Goal: Task Accomplishment & Management: Manage account settings

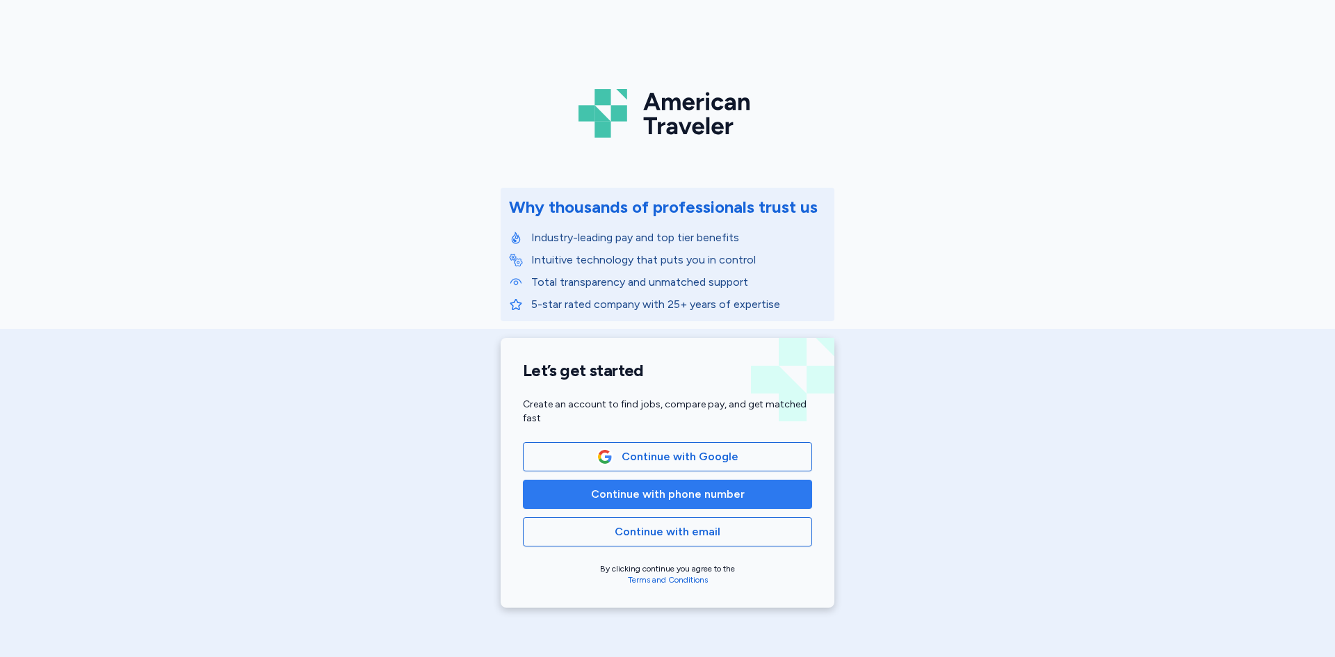
click at [760, 485] on button "Continue with phone number" at bounding box center [667, 494] width 289 height 29
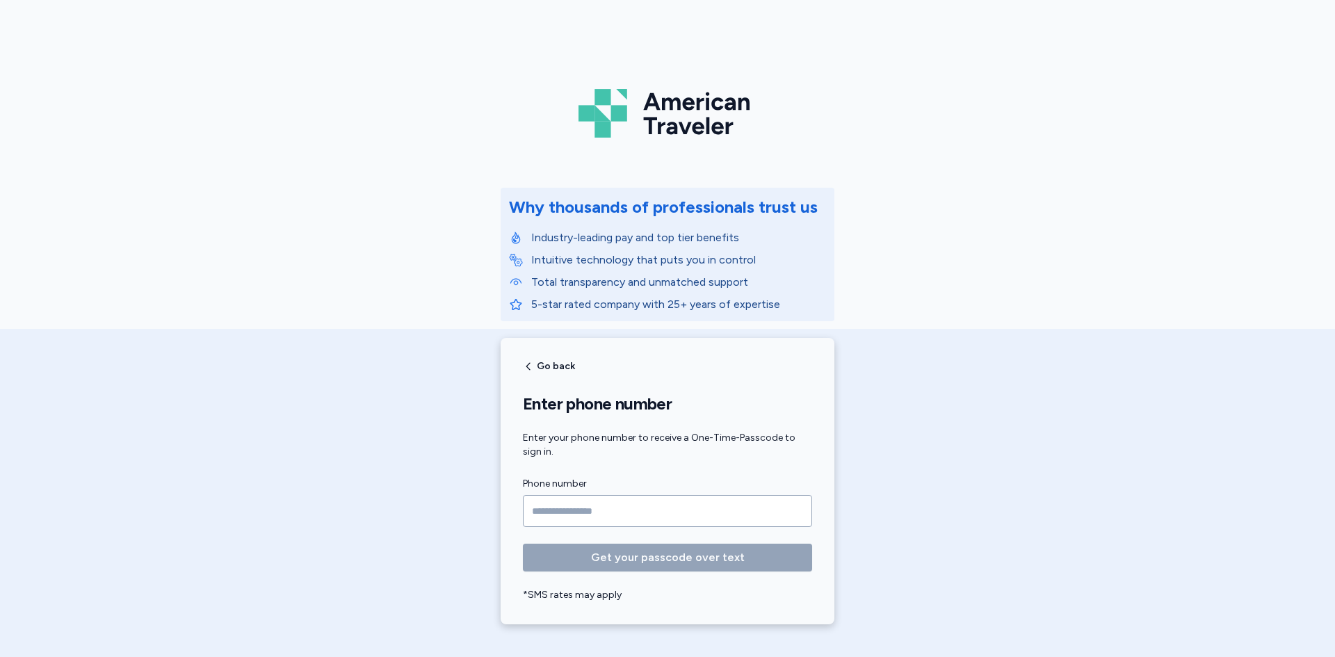
click at [617, 506] on input "Phone number" at bounding box center [667, 511] width 289 height 32
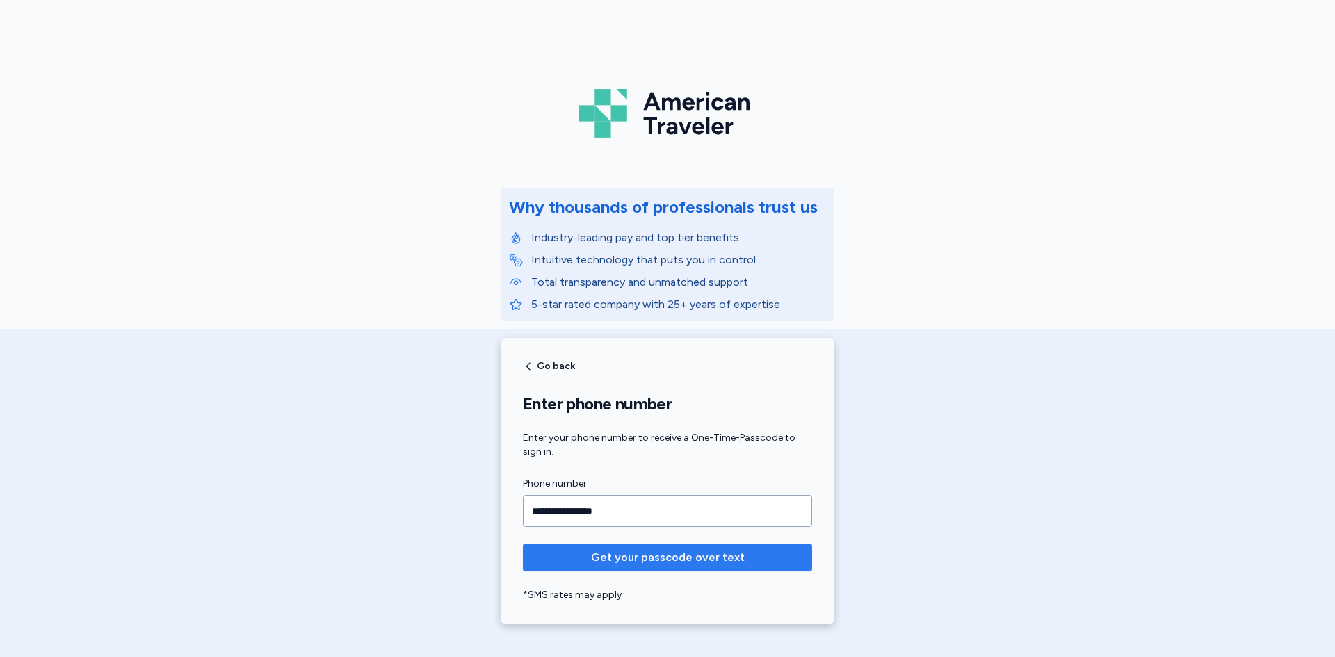
type input "**********"
click at [743, 561] on span "Get your passcode over text" at bounding box center [667, 557] width 267 height 17
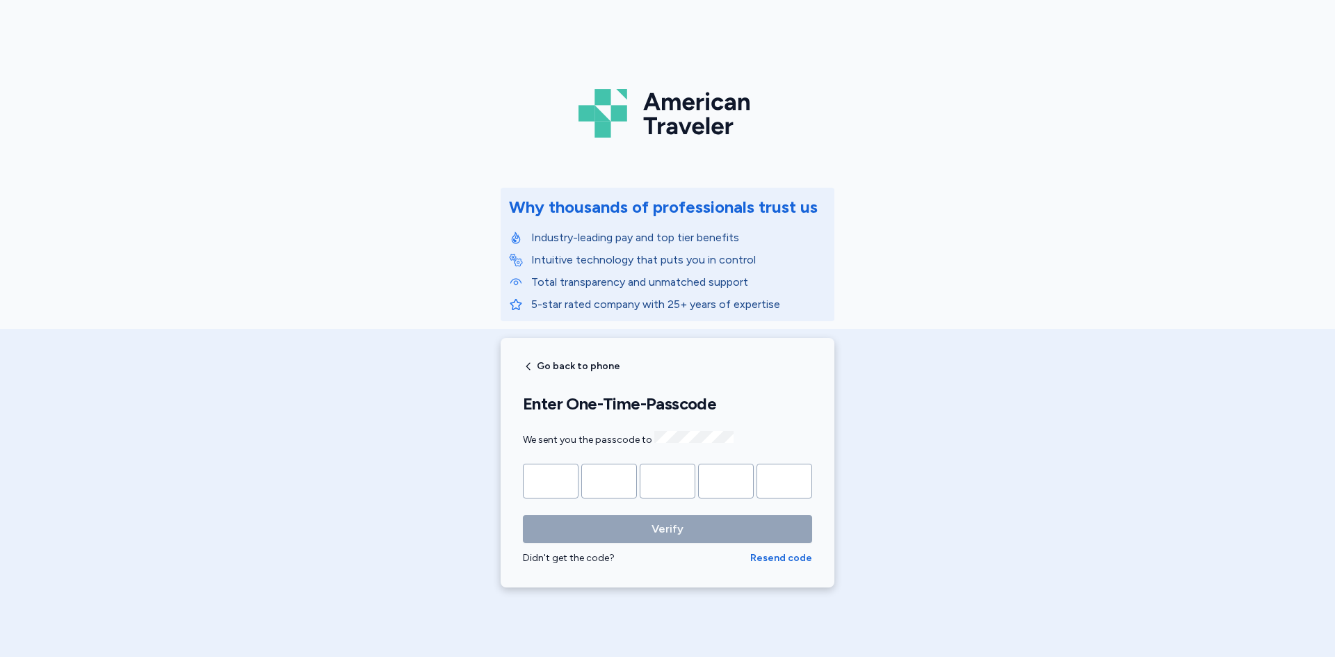
type input "*"
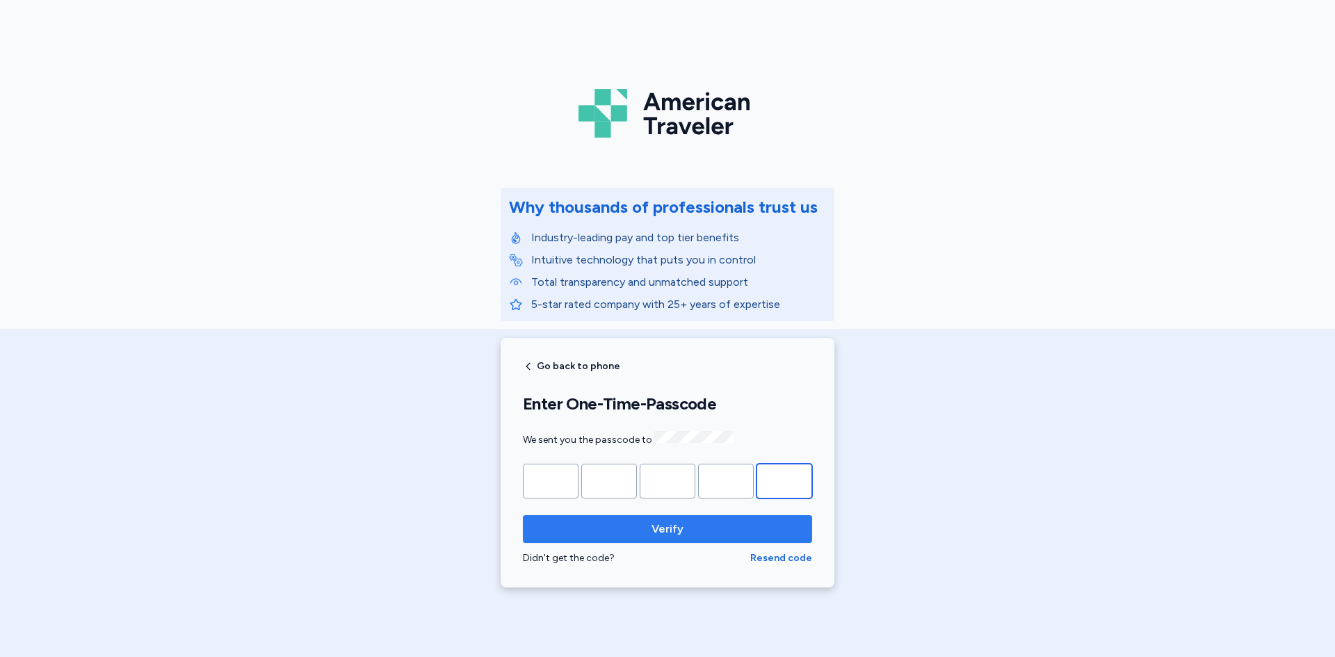
type input "*"
click at [748, 532] on span "Verify" at bounding box center [667, 529] width 267 height 17
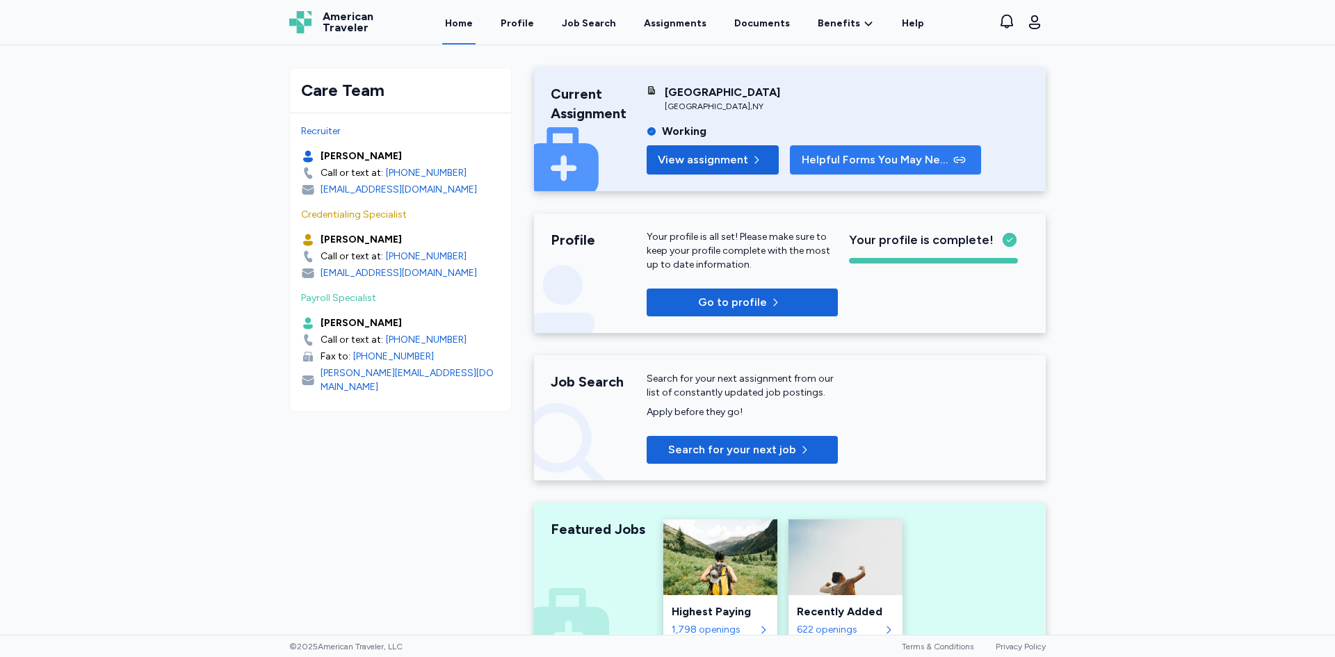
click at [922, 159] on span "Helpful Forms You May Need" at bounding box center [876, 160] width 149 height 17
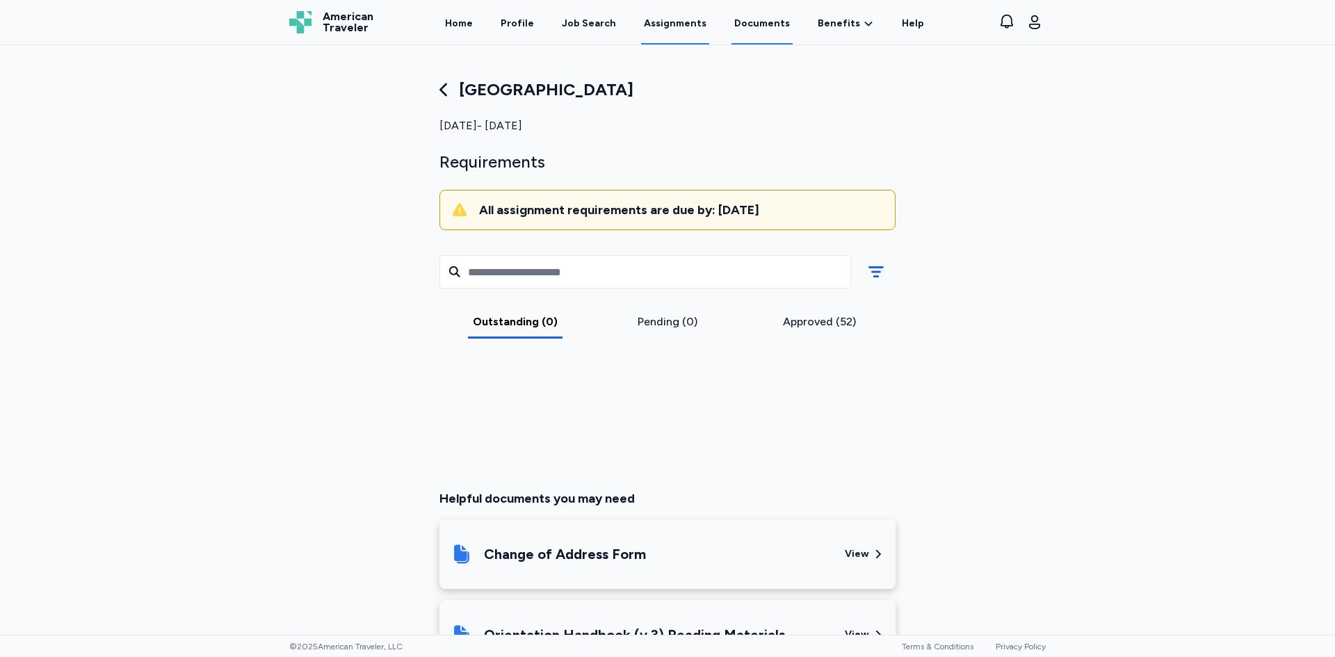
click at [784, 31] on link "Documents" at bounding box center [762, 22] width 61 height 43
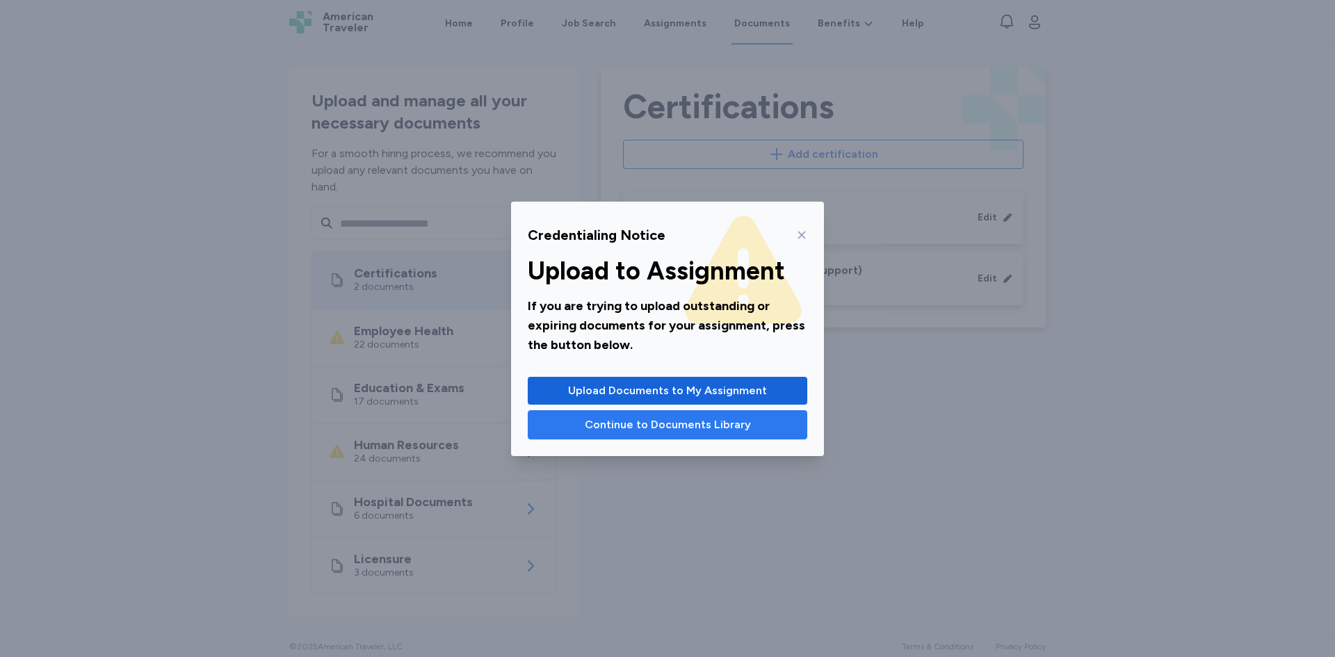
click at [746, 417] on span "Continue to Documents Library" at bounding box center [668, 425] width 166 height 17
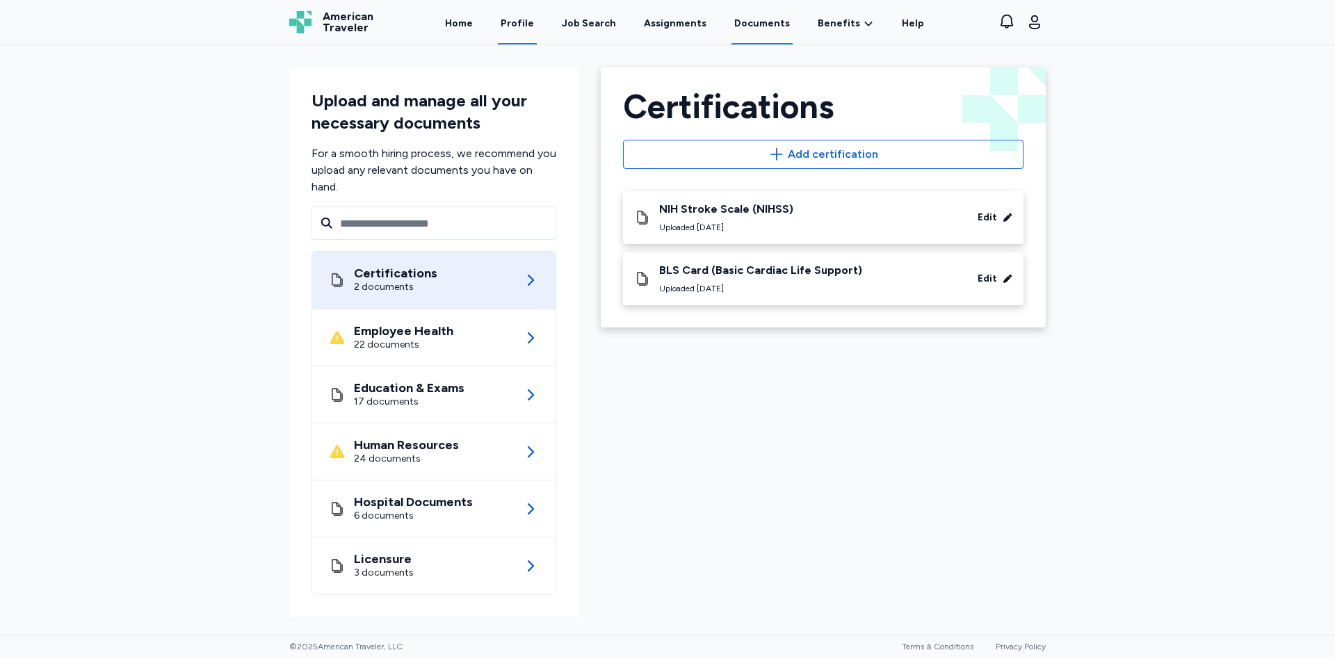
click at [517, 21] on link "Profile" at bounding box center [517, 22] width 39 height 43
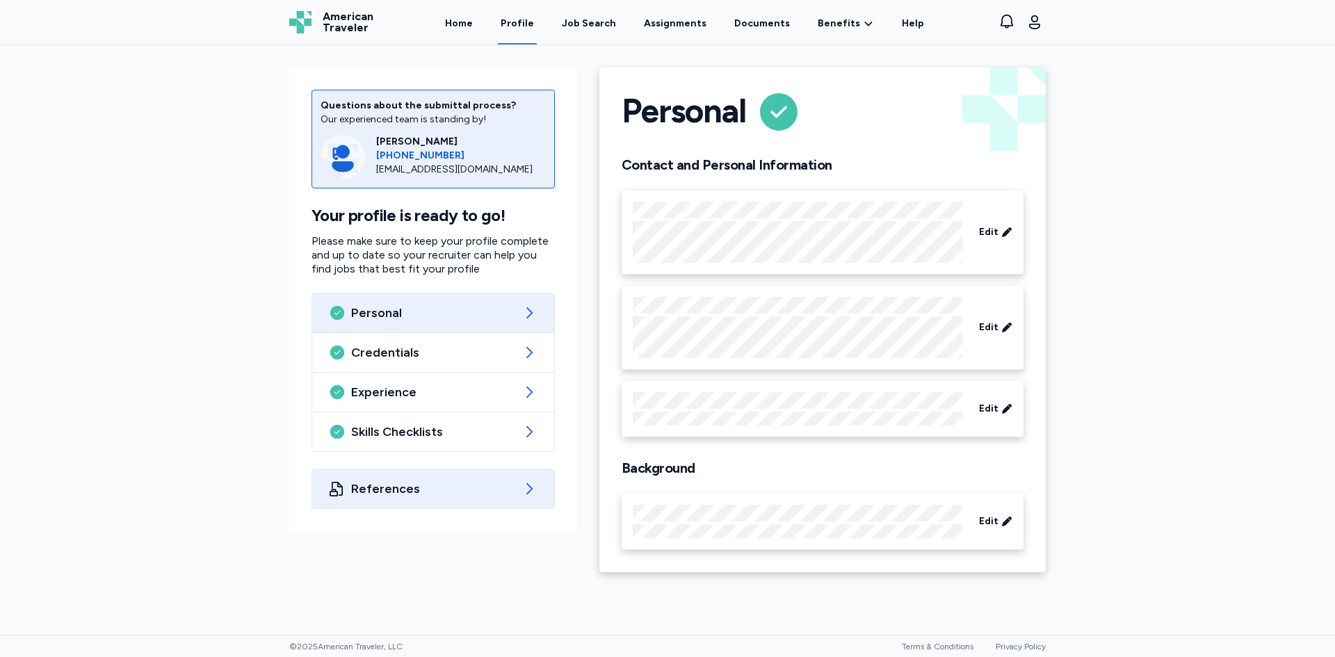
click at [534, 500] on div "References" at bounding box center [433, 488] width 242 height 39
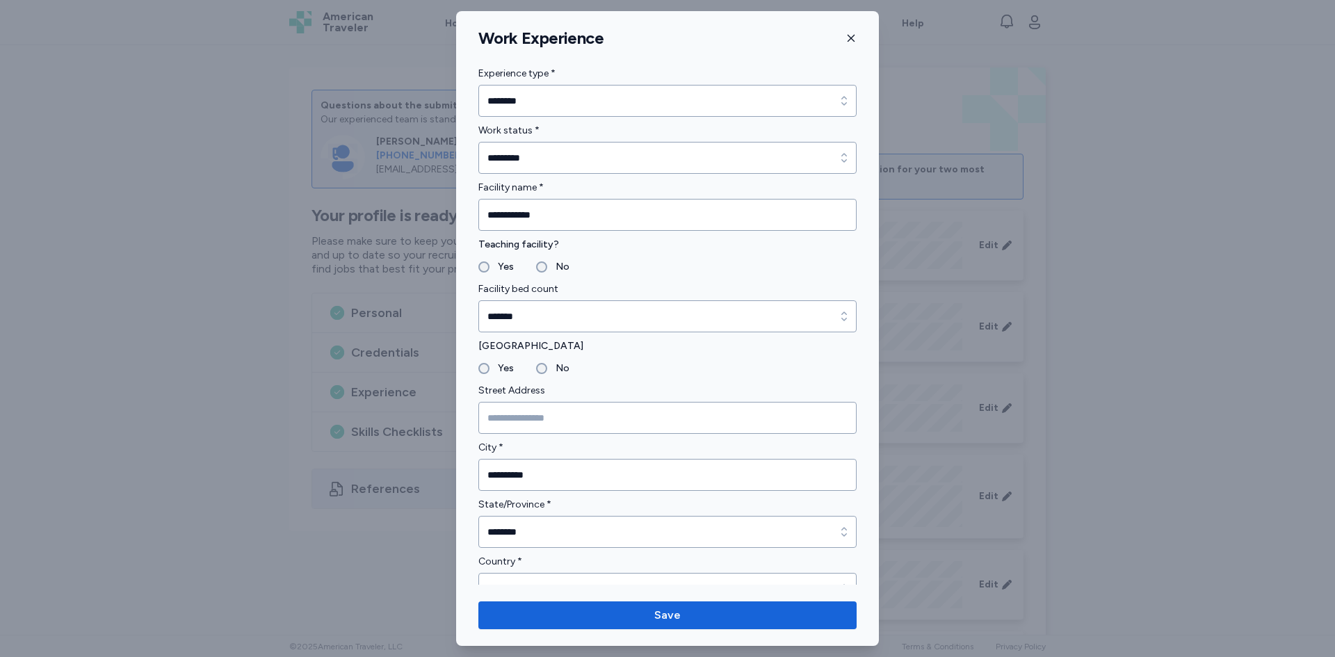
click at [853, 39] on icon "button" at bounding box center [851, 38] width 11 height 11
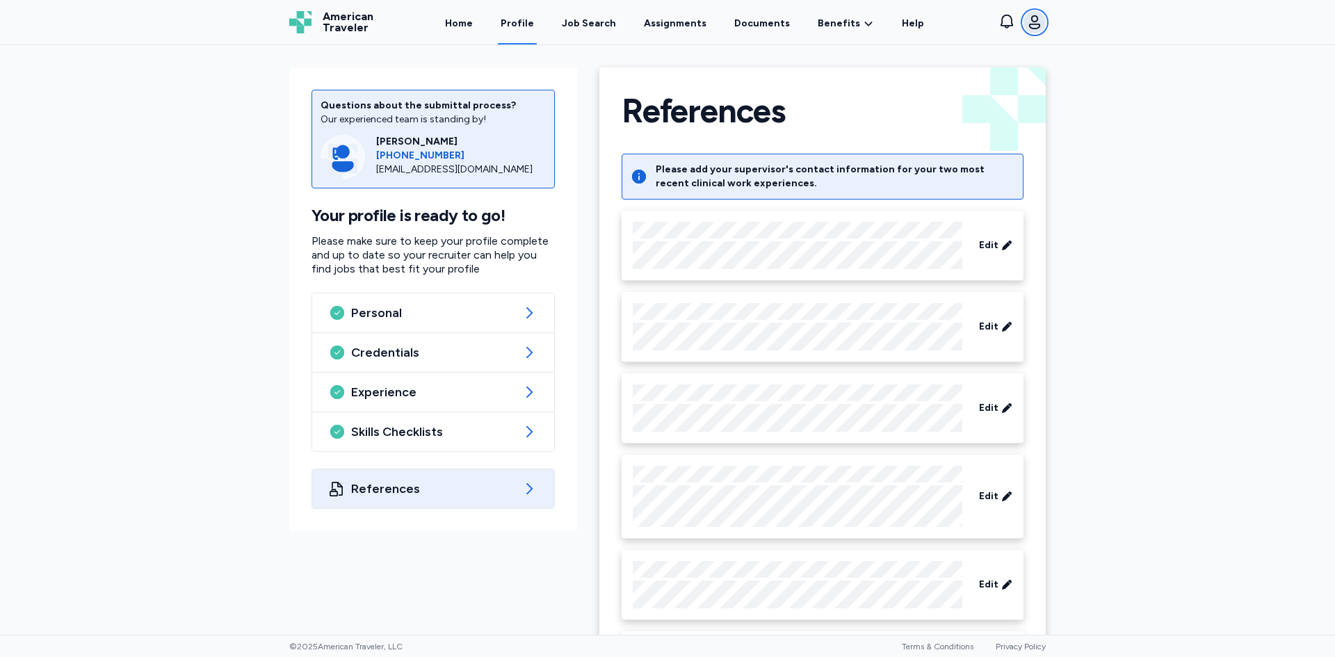
click at [1029, 29] on icon "button" at bounding box center [1035, 22] width 17 height 17
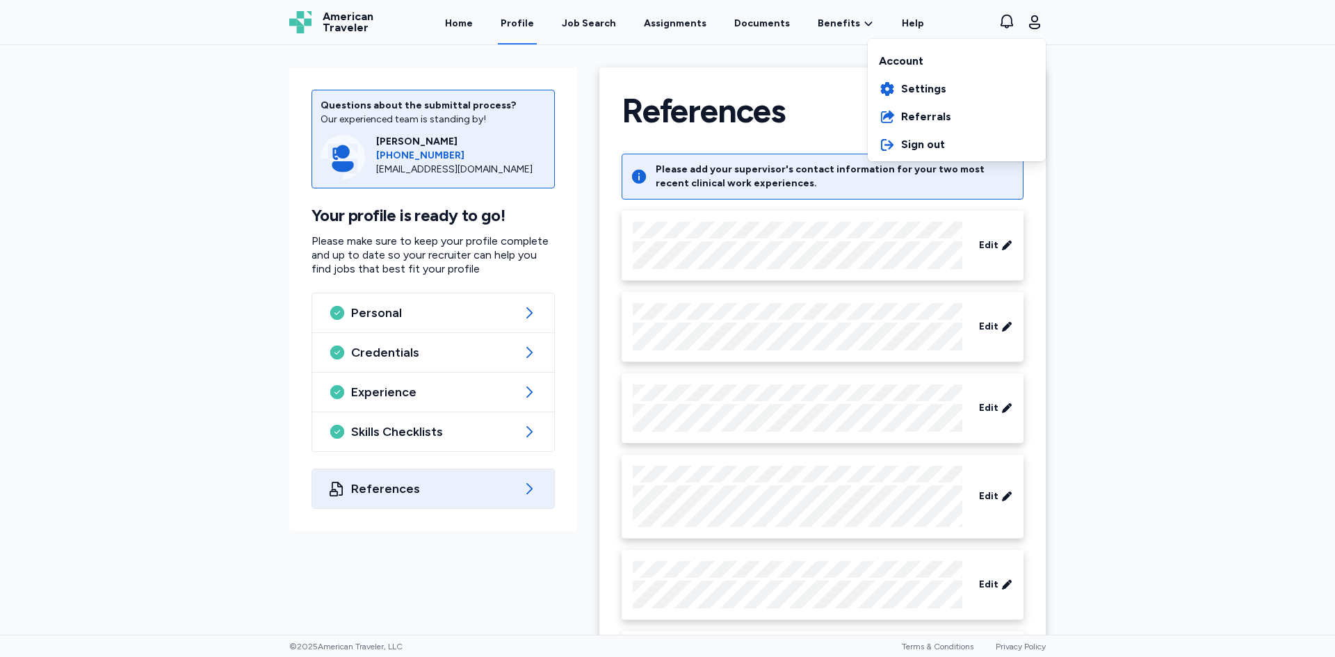
click at [846, 24] on div "American Traveler American Traveler Home Profile Job Search Assignments Documen…" at bounding box center [667, 22] width 779 height 45
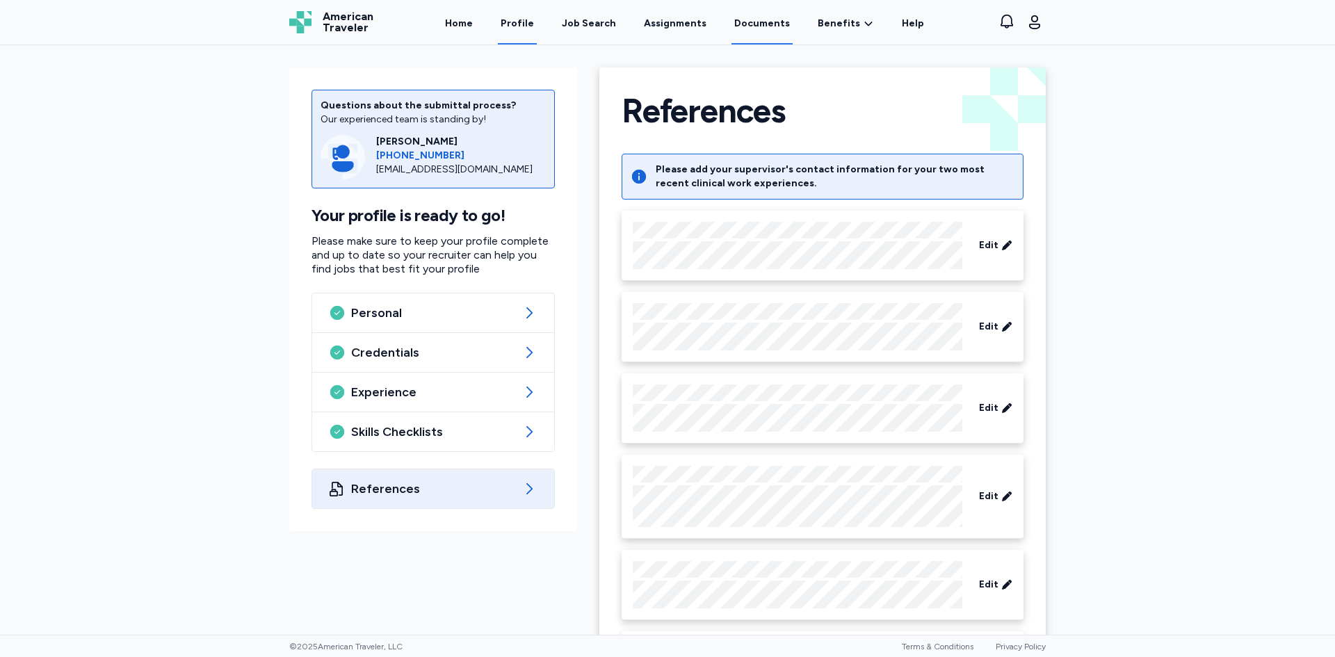
click at [769, 24] on link "Documents" at bounding box center [762, 22] width 61 height 43
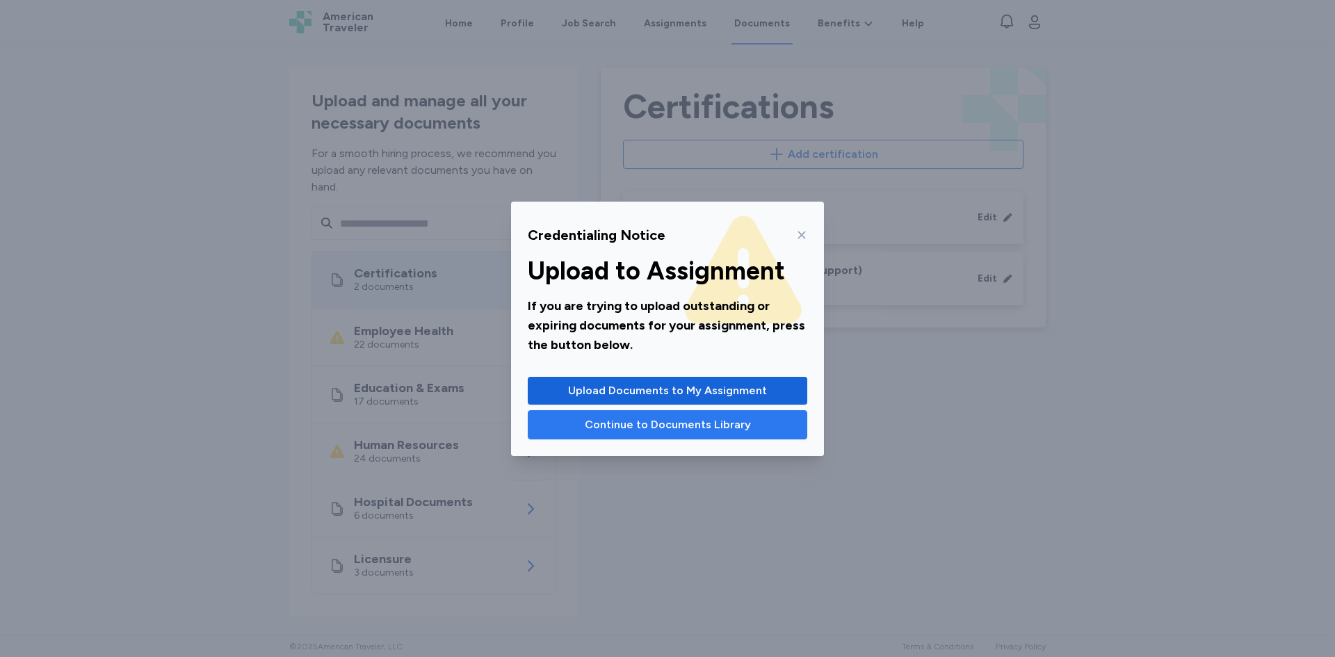
click at [715, 426] on span "Continue to Documents Library" at bounding box center [668, 425] width 166 height 17
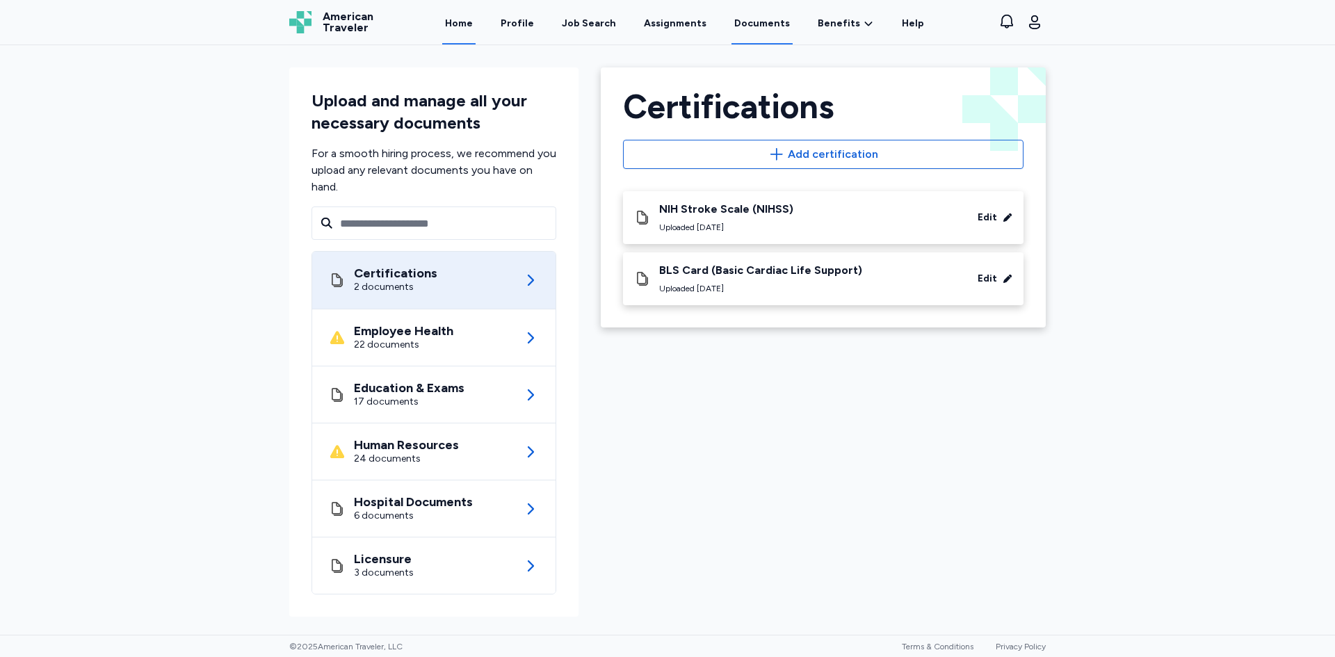
click at [476, 24] on link "Home" at bounding box center [458, 22] width 33 height 43
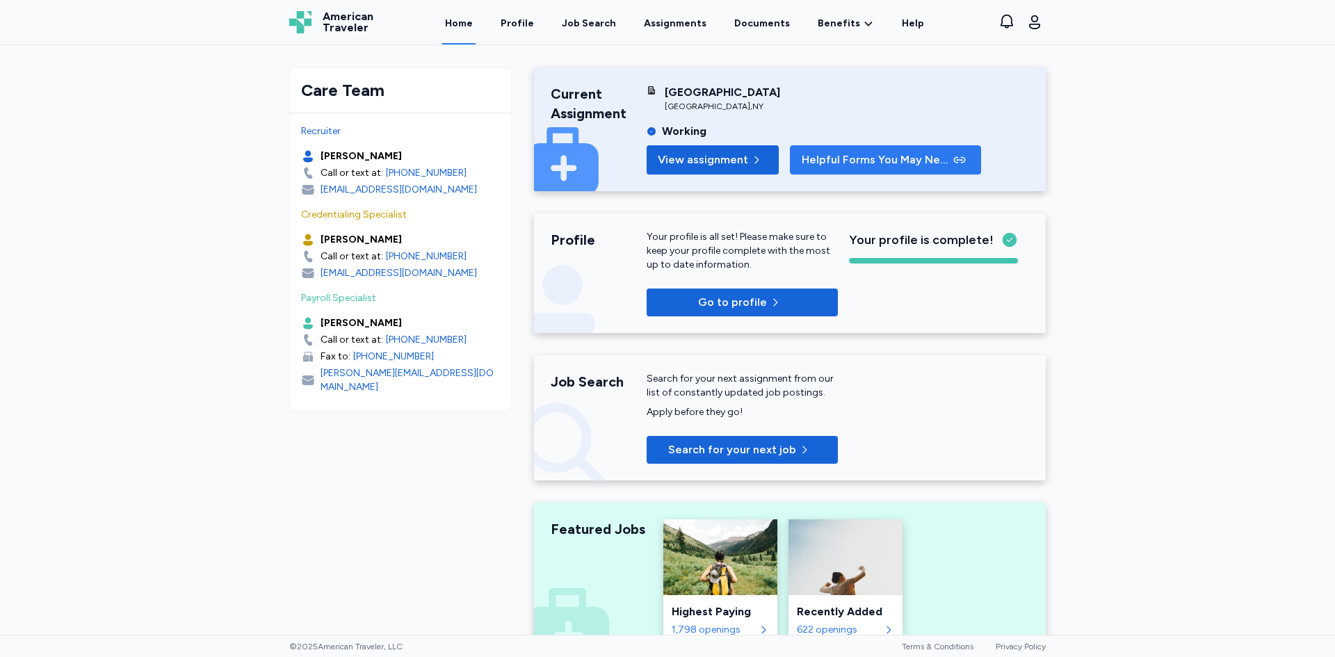
click at [906, 165] on span "Helpful Forms You May Need" at bounding box center [876, 160] width 149 height 17
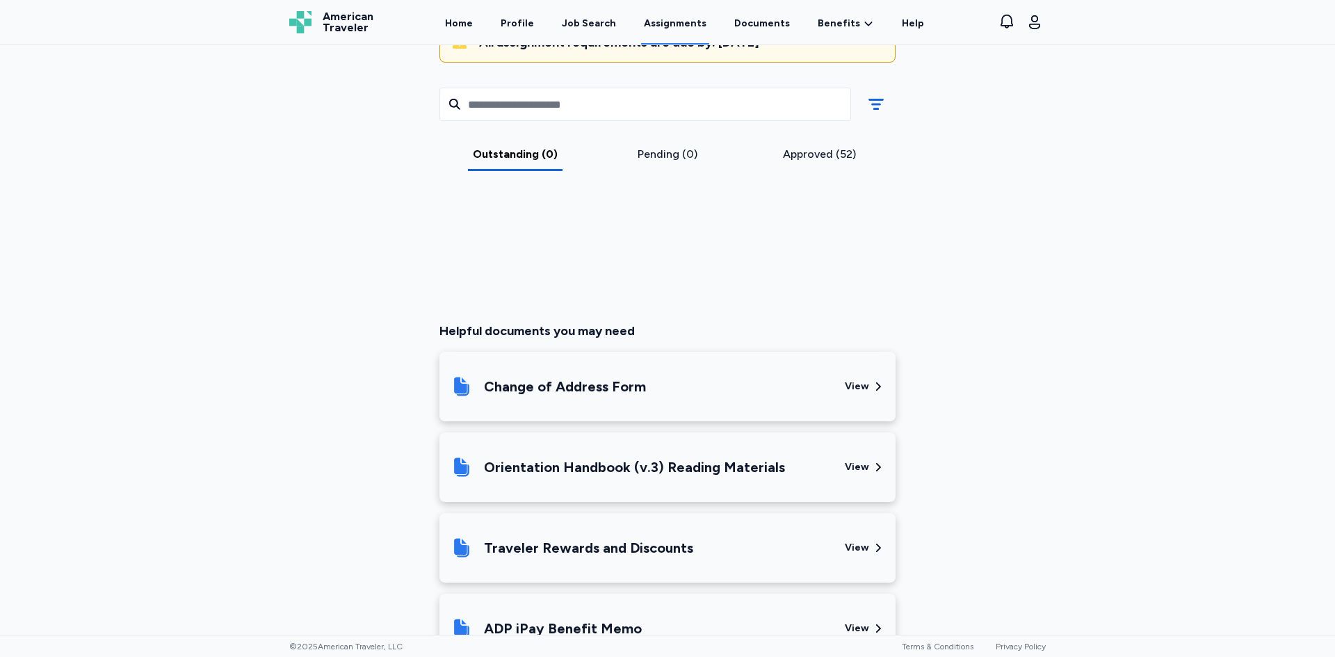
scroll to position [146, 0]
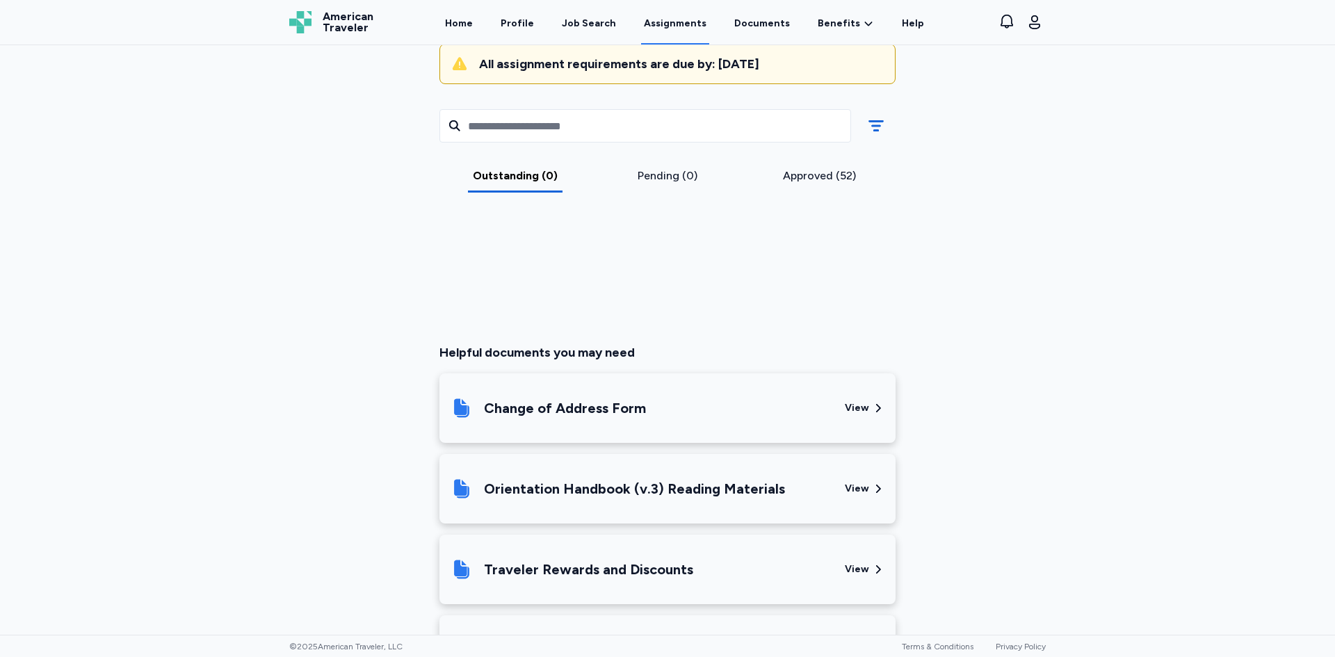
click at [668, 174] on div "Pending (0)" at bounding box center [667, 176] width 141 height 17
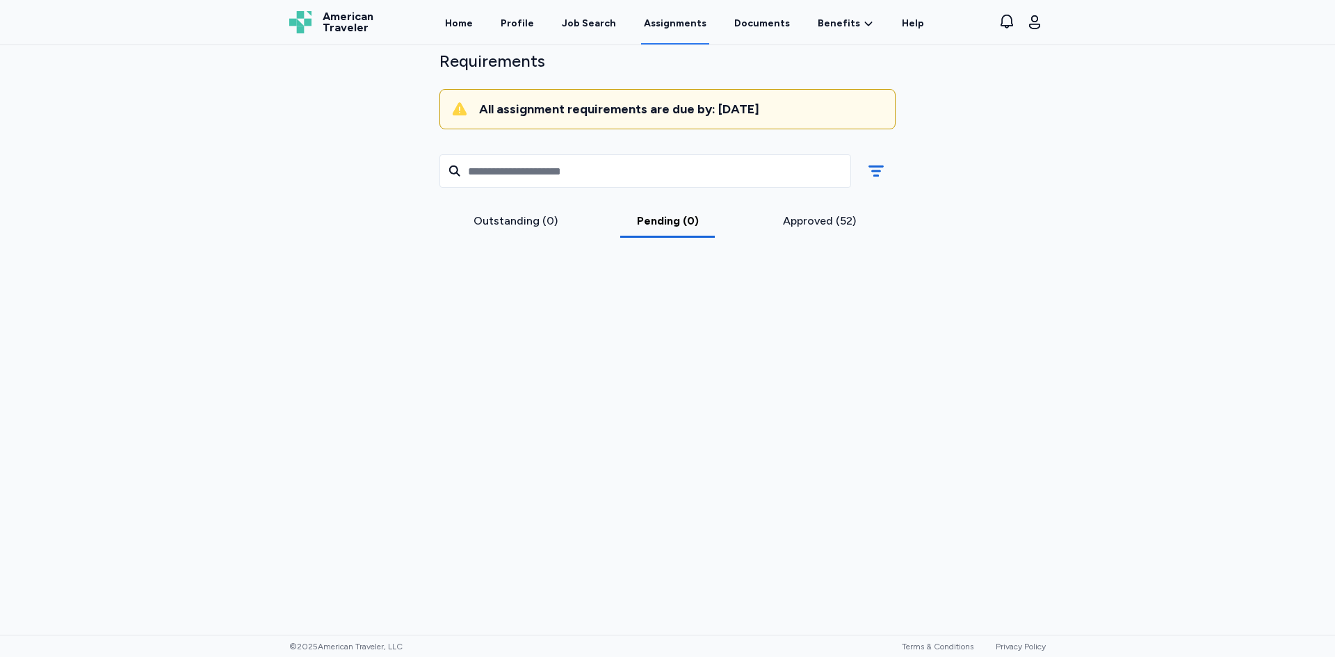
scroll to position [101, 0]
click at [819, 223] on div "Approved (52)" at bounding box center [819, 221] width 141 height 17
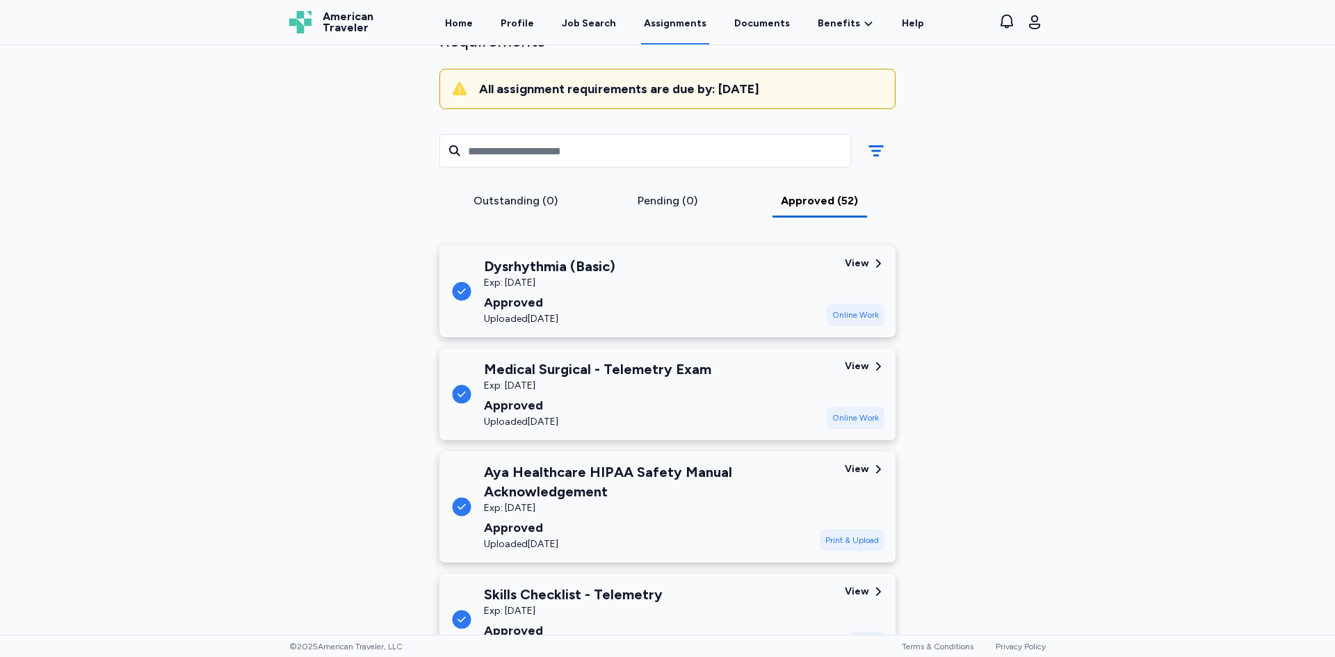
scroll to position [96, 0]
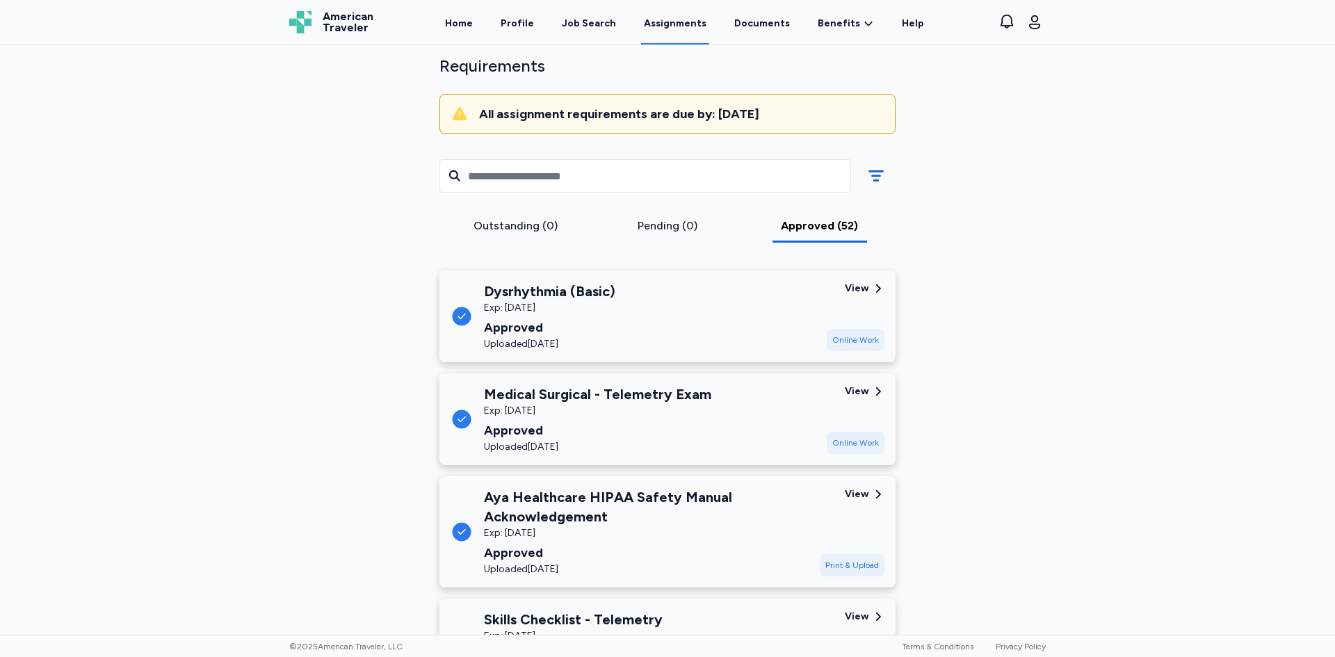
click at [865, 170] on icon at bounding box center [876, 176] width 22 height 22
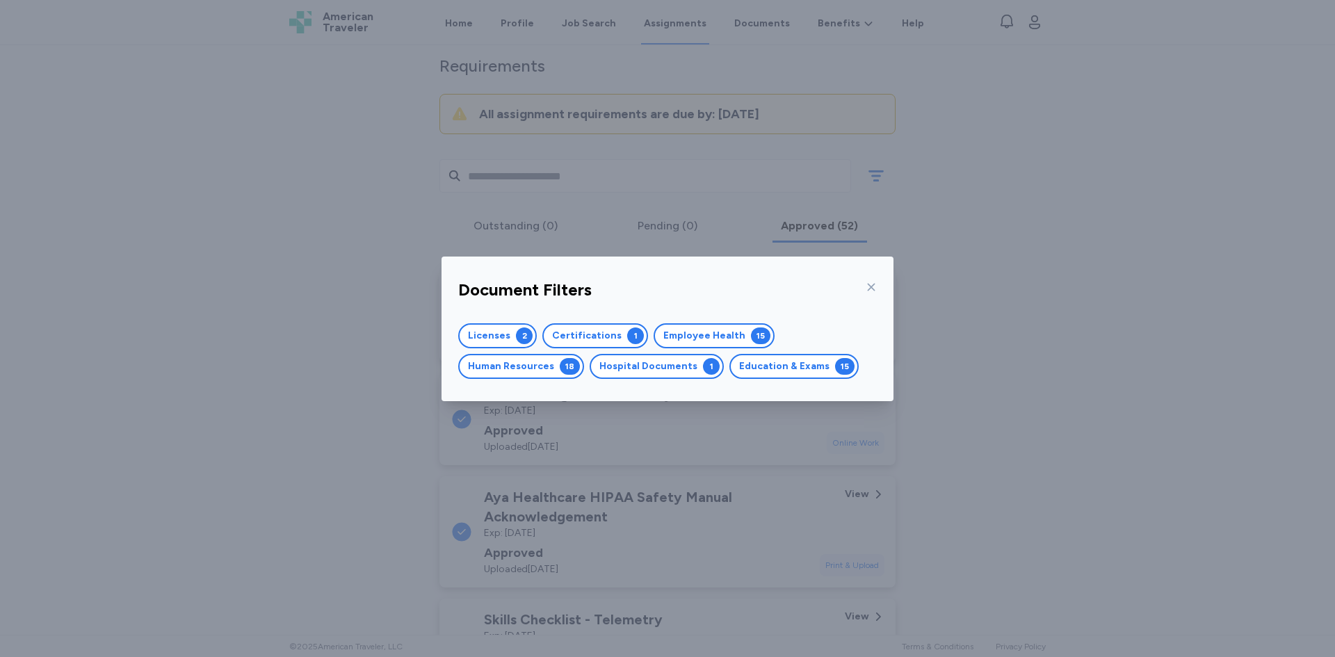
click at [552, 362] on button "Human Resources 18" at bounding box center [521, 366] width 126 height 25
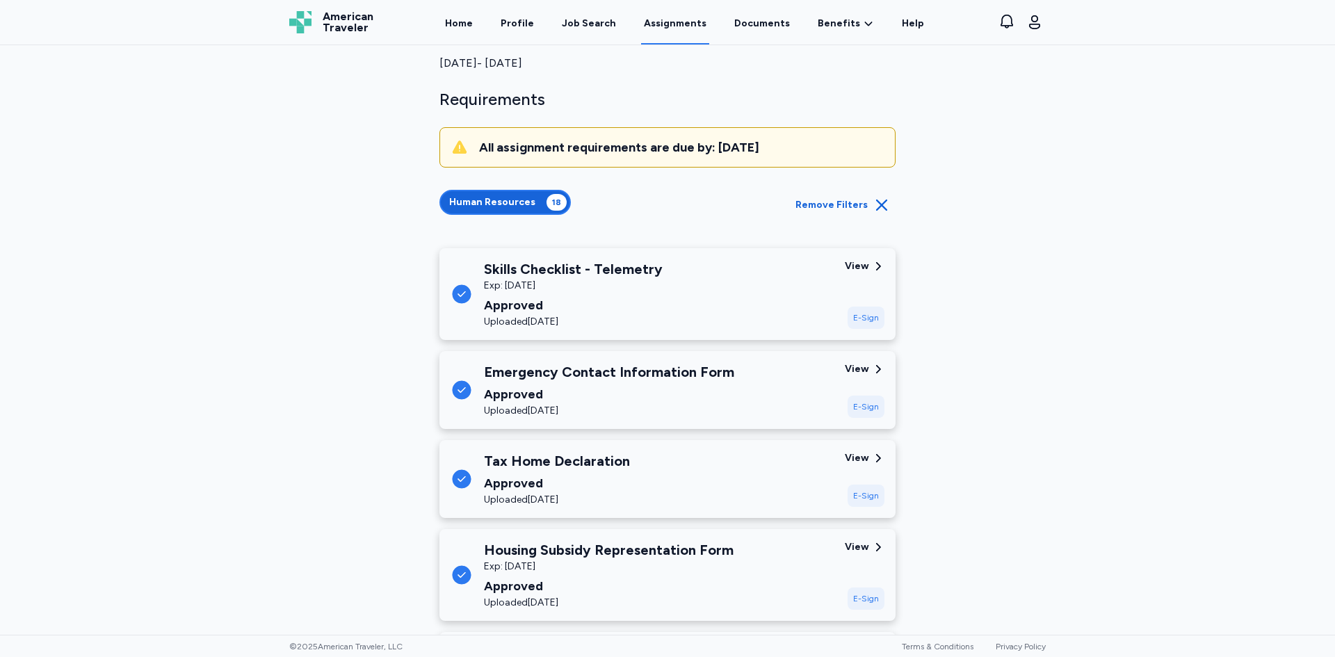
scroll to position [0, 0]
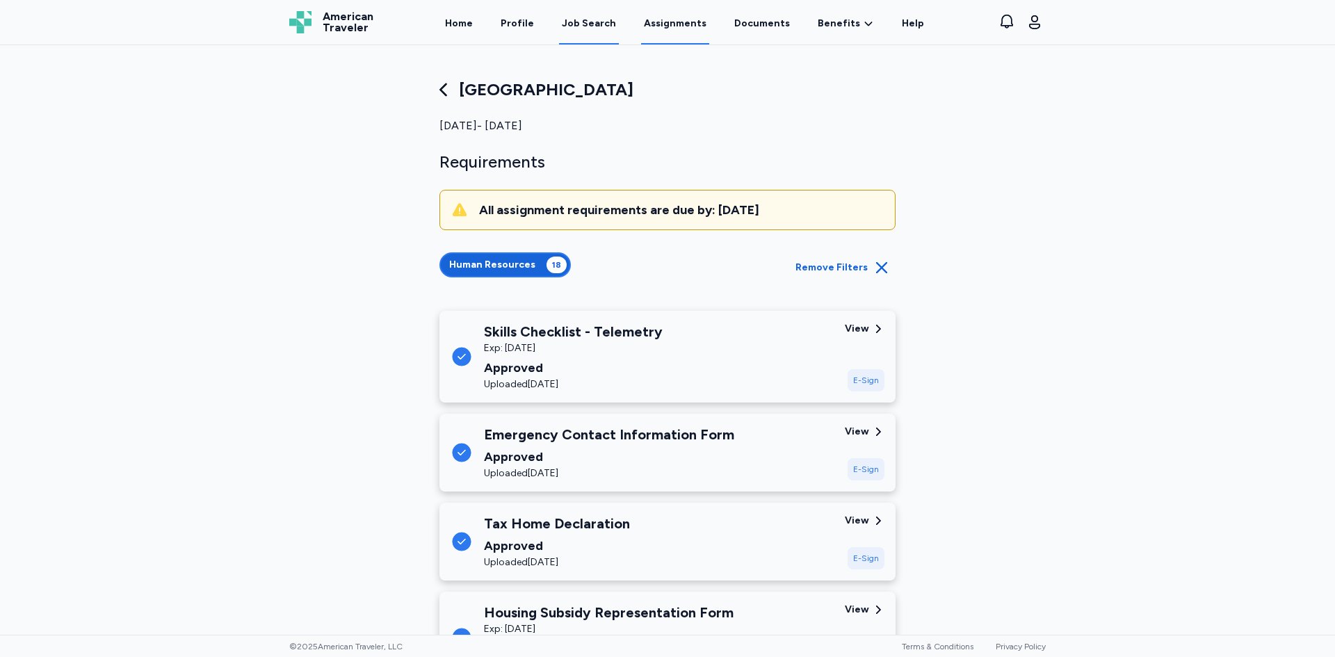
click at [593, 22] on div "Job Search" at bounding box center [589, 24] width 54 height 14
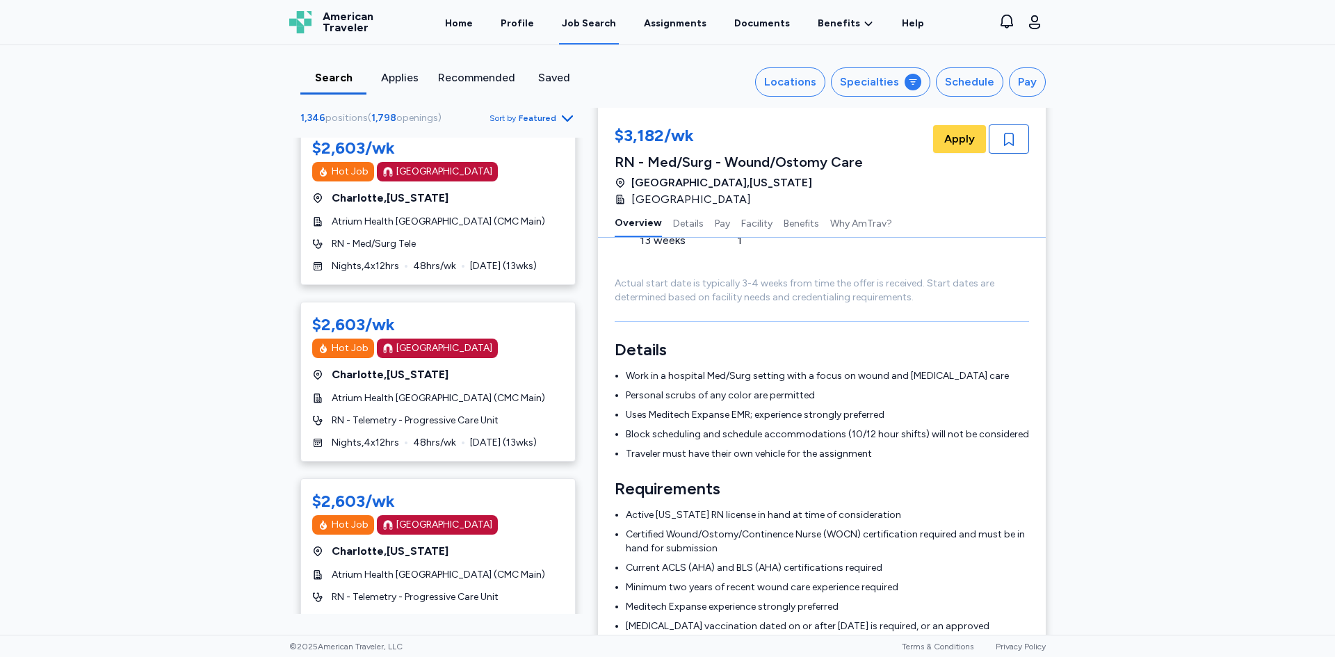
scroll to position [3339, 0]
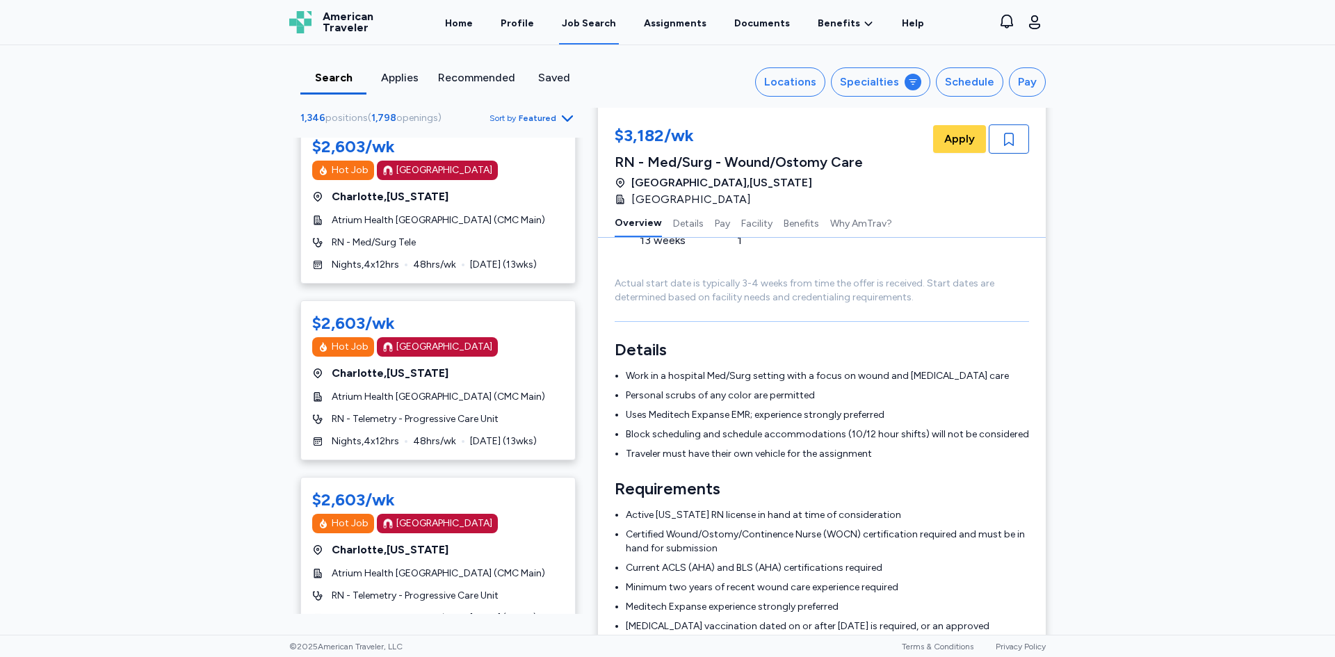
click at [408, 77] on div "Applies" at bounding box center [399, 78] width 55 height 17
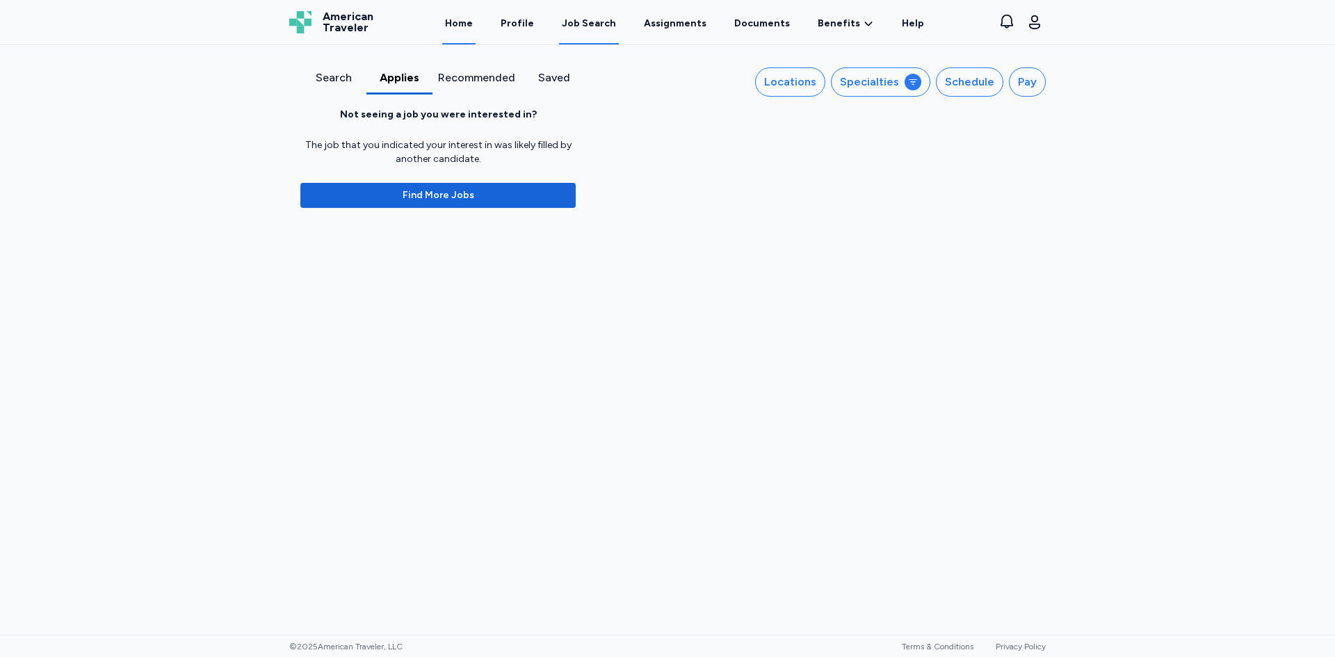
click at [465, 24] on link "Home" at bounding box center [458, 22] width 33 height 43
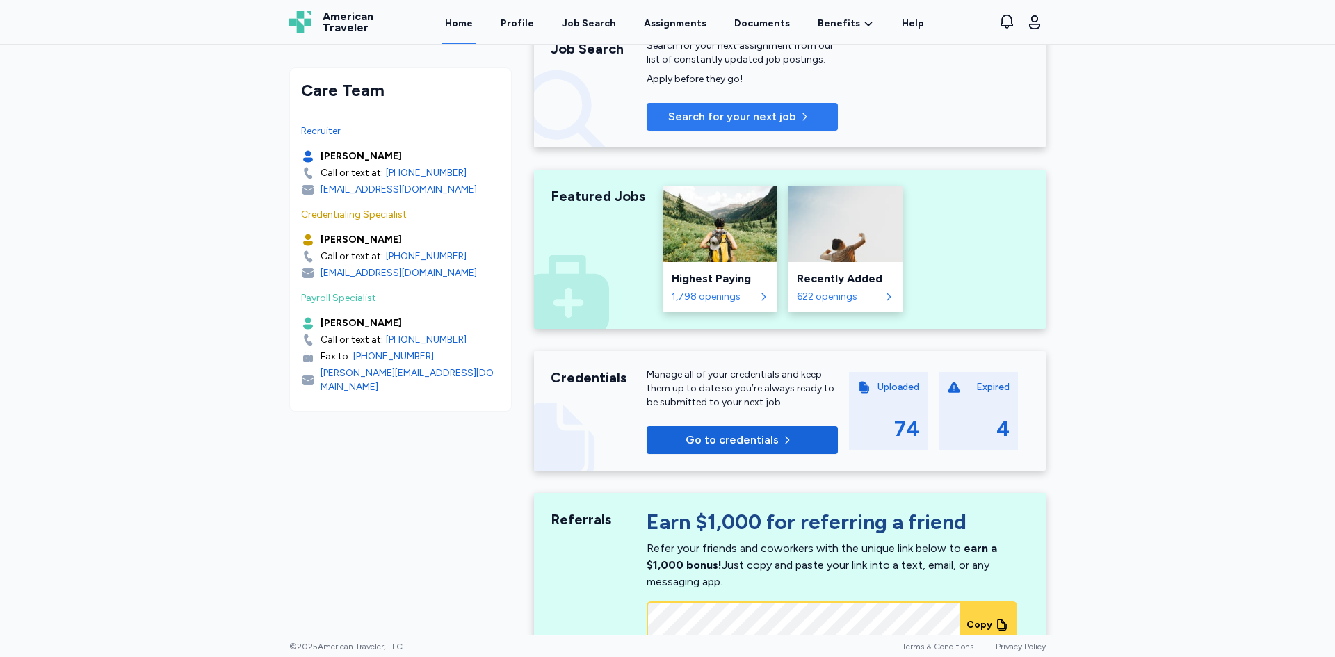
scroll to position [348, 0]
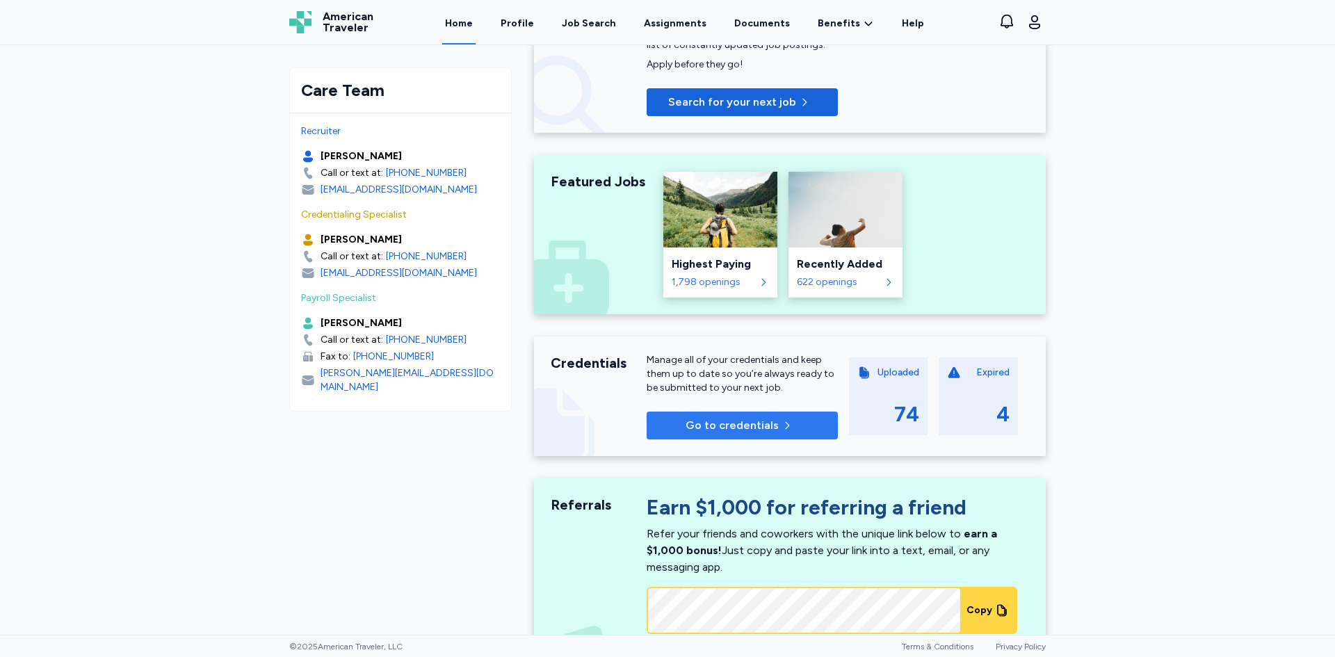
click at [755, 423] on span "Go to credentials" at bounding box center [732, 425] width 93 height 17
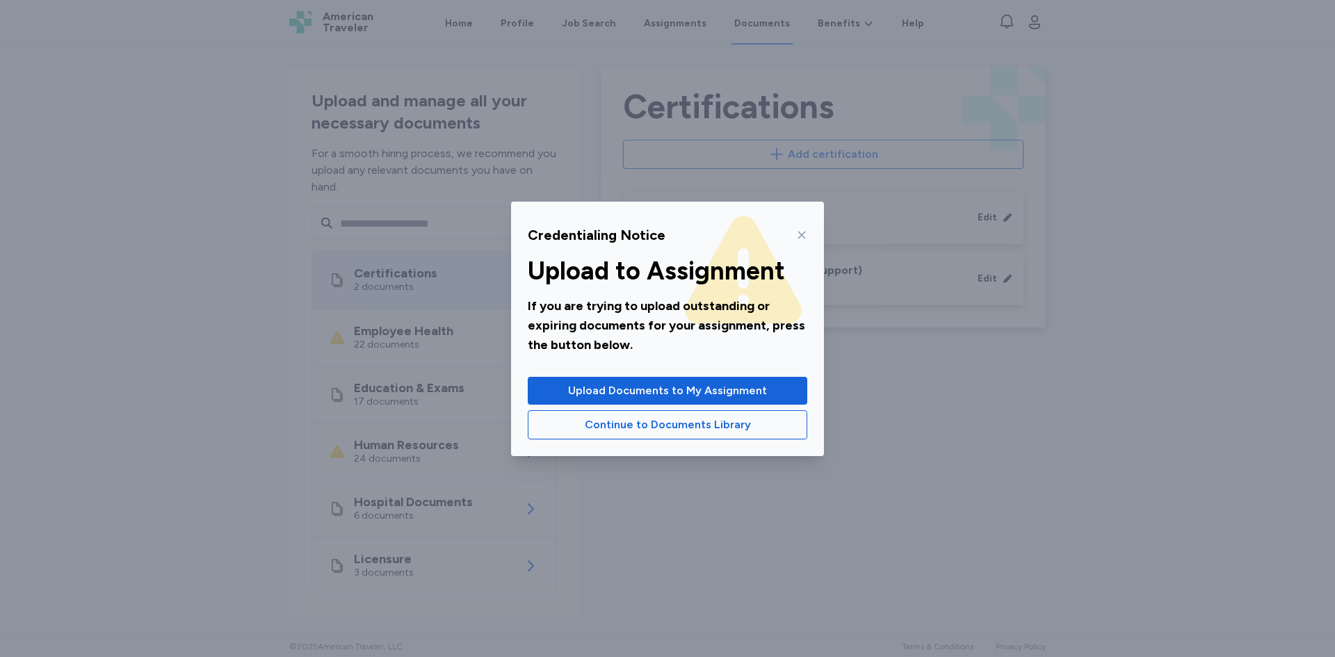
click at [755, 423] on span "Continue to Documents Library" at bounding box center [668, 425] width 256 height 17
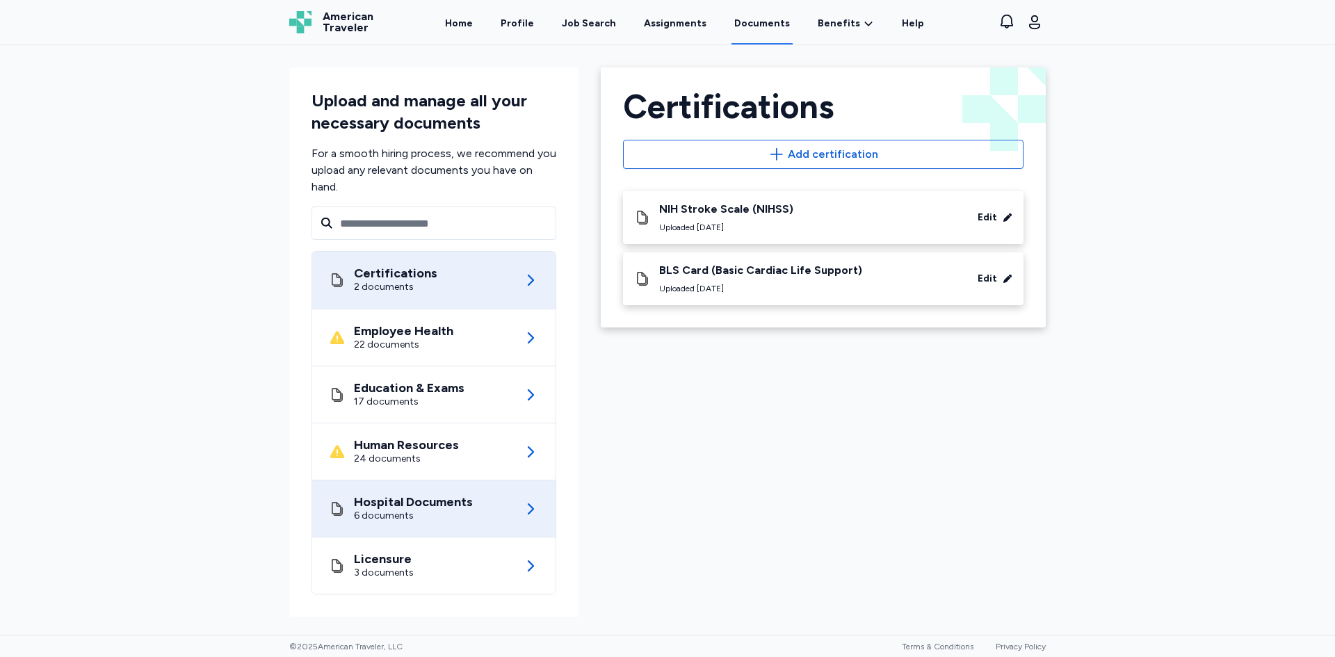
click at [508, 505] on div "Hospital Documents 6 documents" at bounding box center [434, 509] width 210 height 56
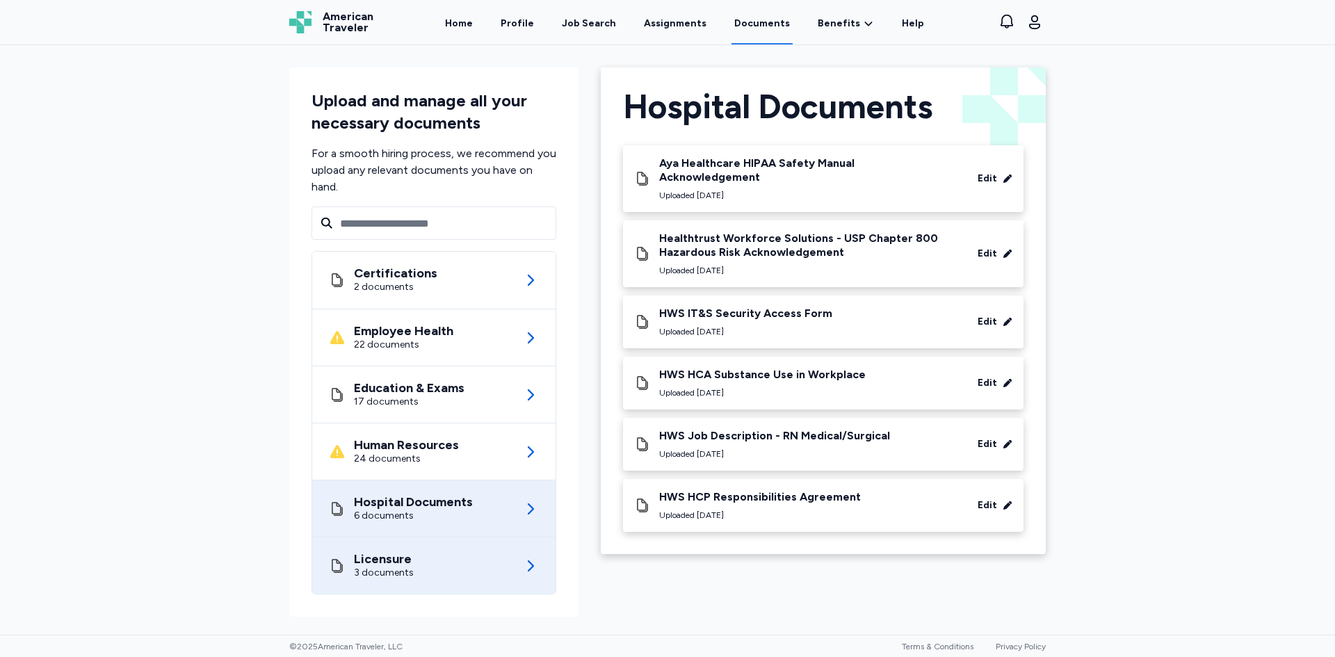
click at [512, 541] on div "Licensure 3 documents" at bounding box center [434, 566] width 210 height 56
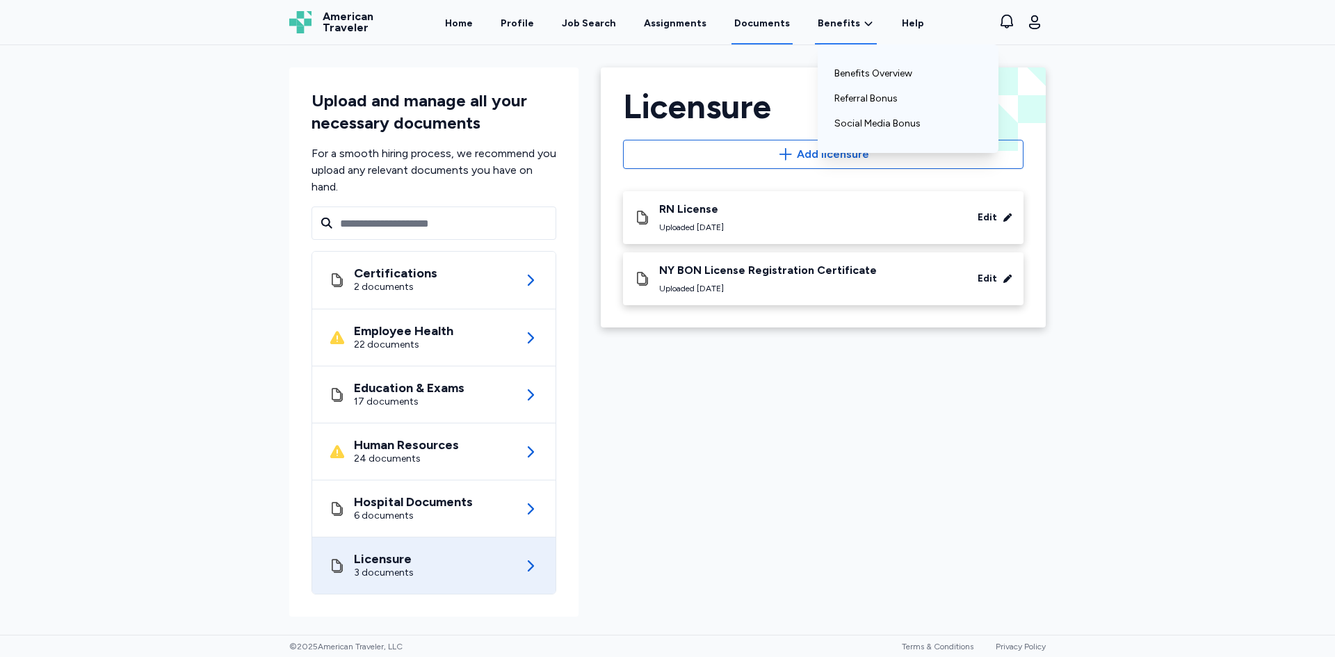
click at [826, 21] on span "Benefits" at bounding box center [839, 24] width 42 height 14
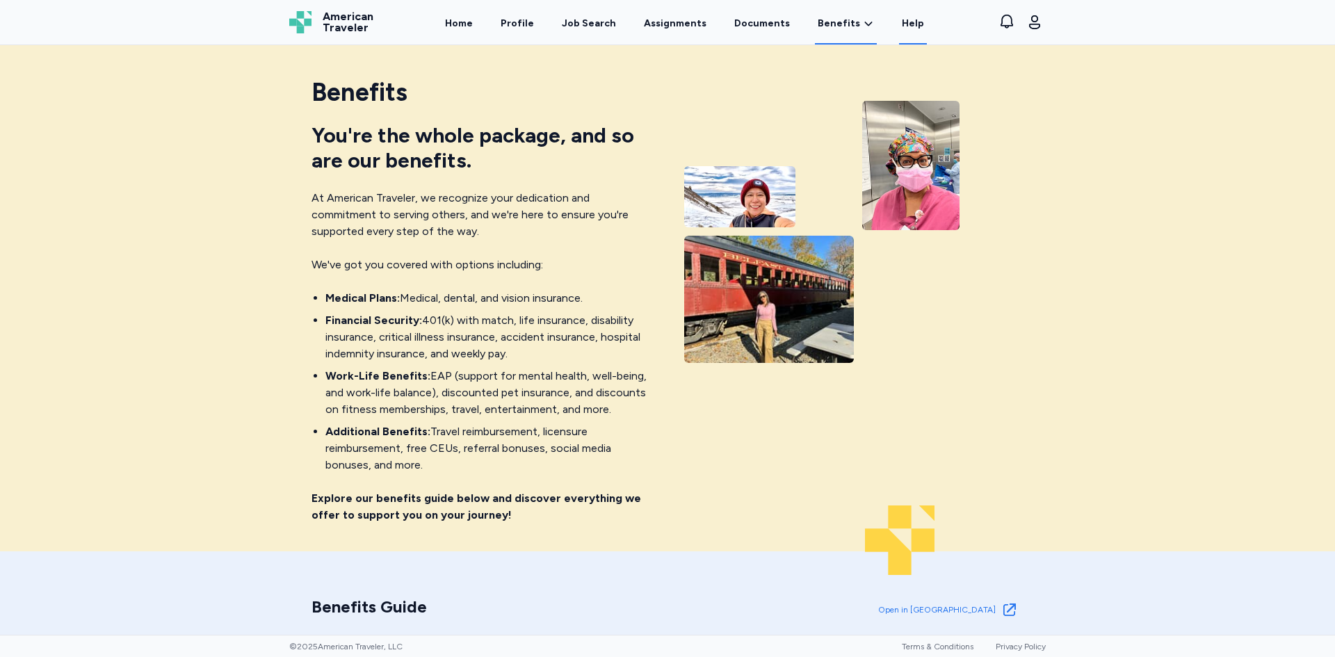
click at [899, 30] on link "Help" at bounding box center [913, 22] width 28 height 43
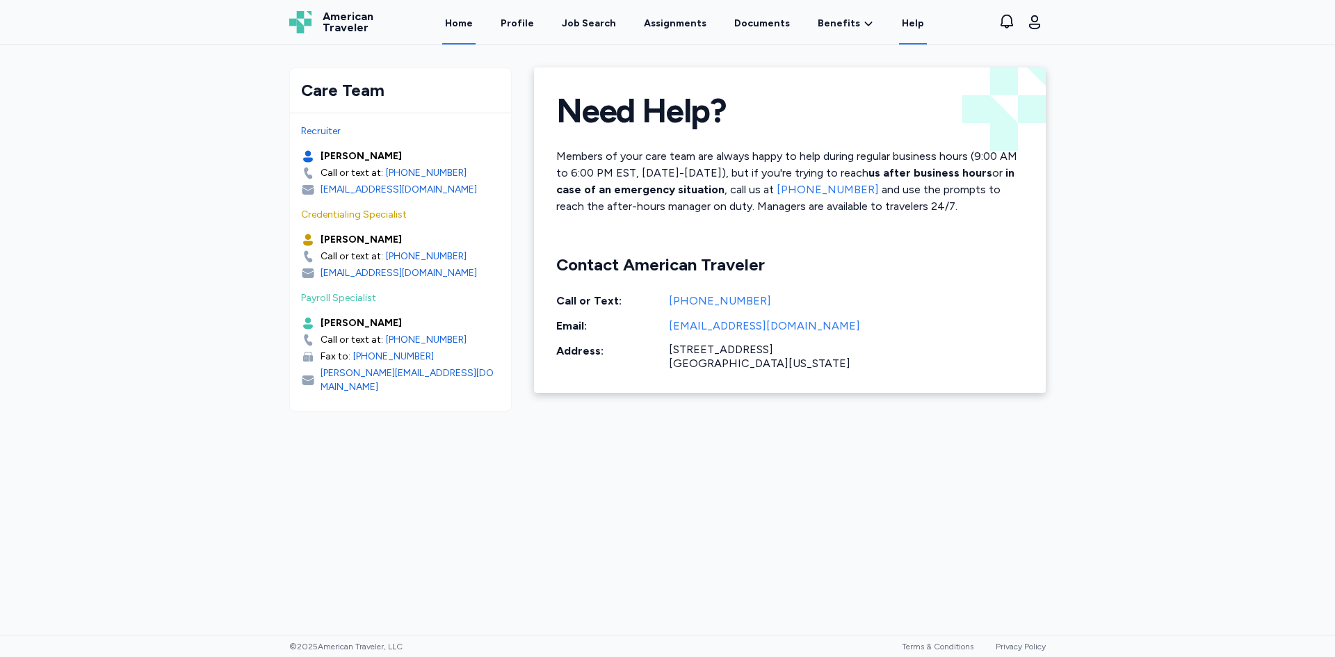
click at [476, 24] on link "Home" at bounding box center [458, 22] width 33 height 43
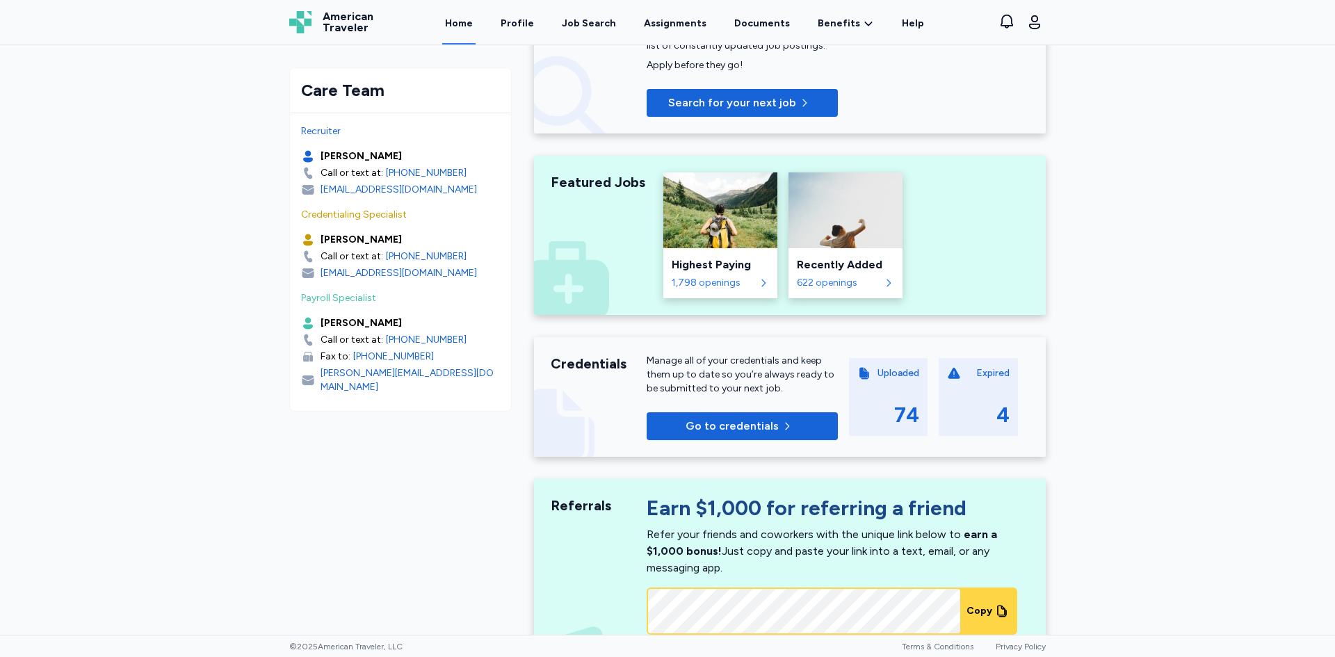
scroll to position [348, 0]
click at [979, 405] on div "4" at bounding box center [978, 414] width 63 height 25
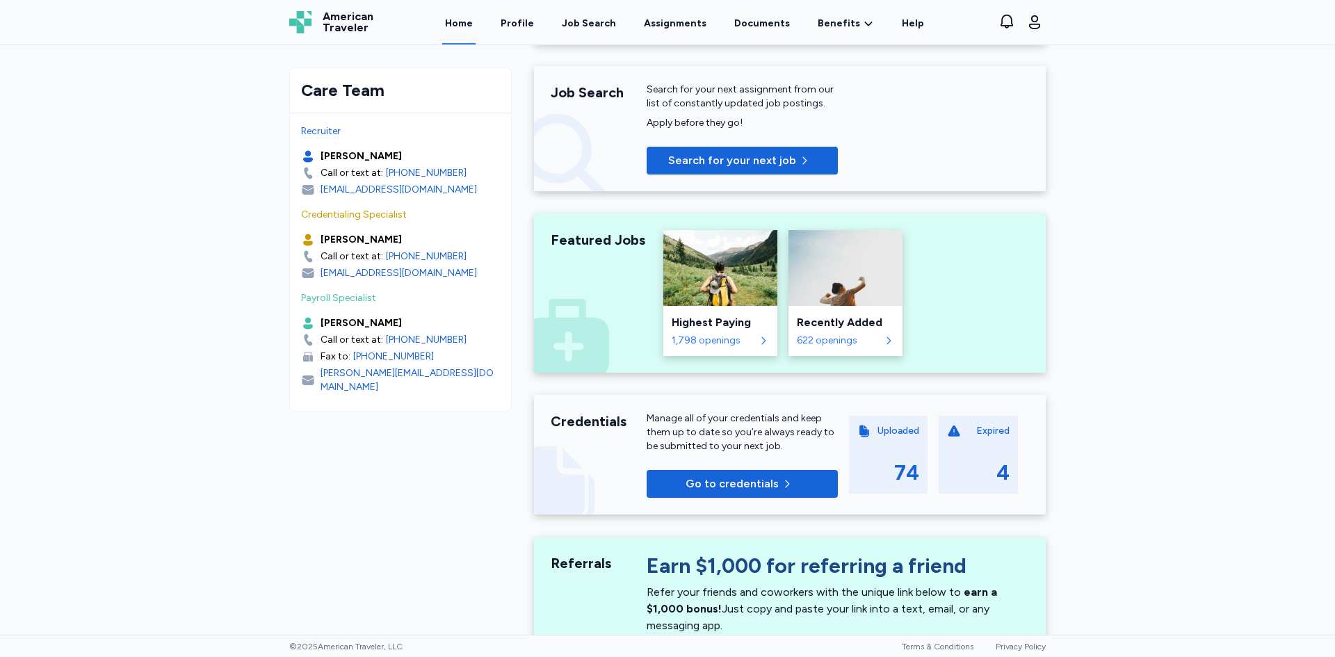
scroll to position [268, 0]
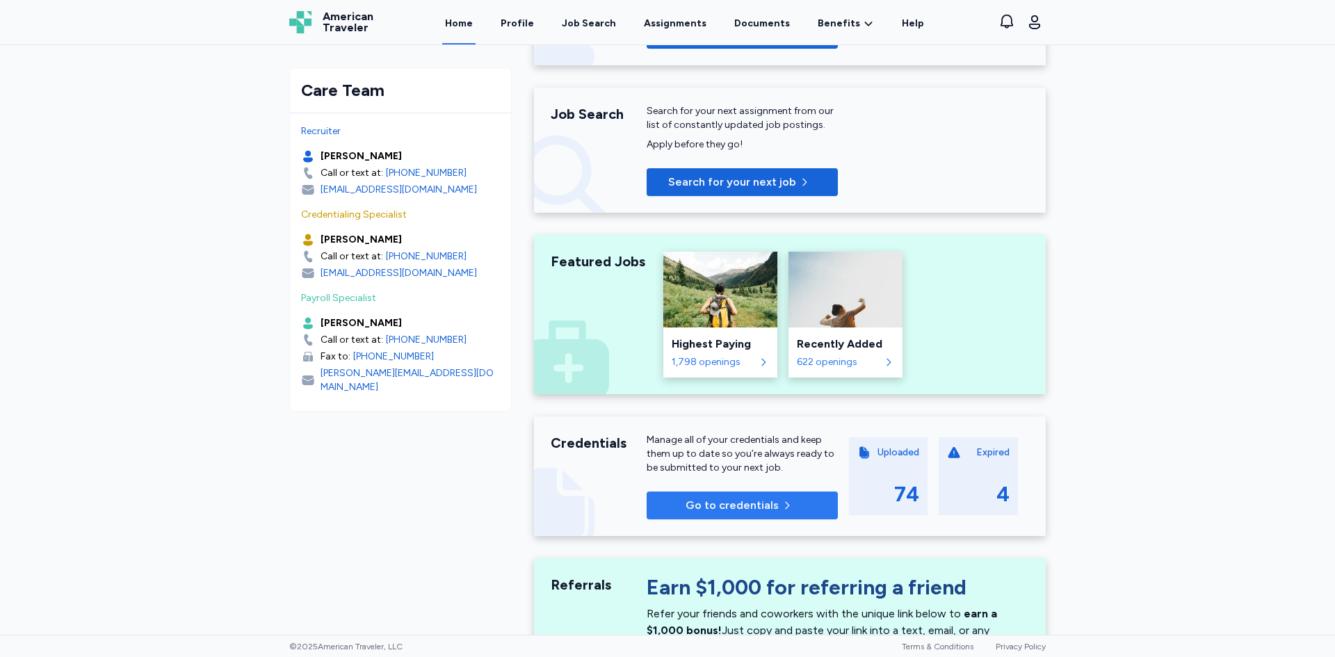
click at [765, 503] on span "Go to credentials" at bounding box center [732, 505] width 93 height 17
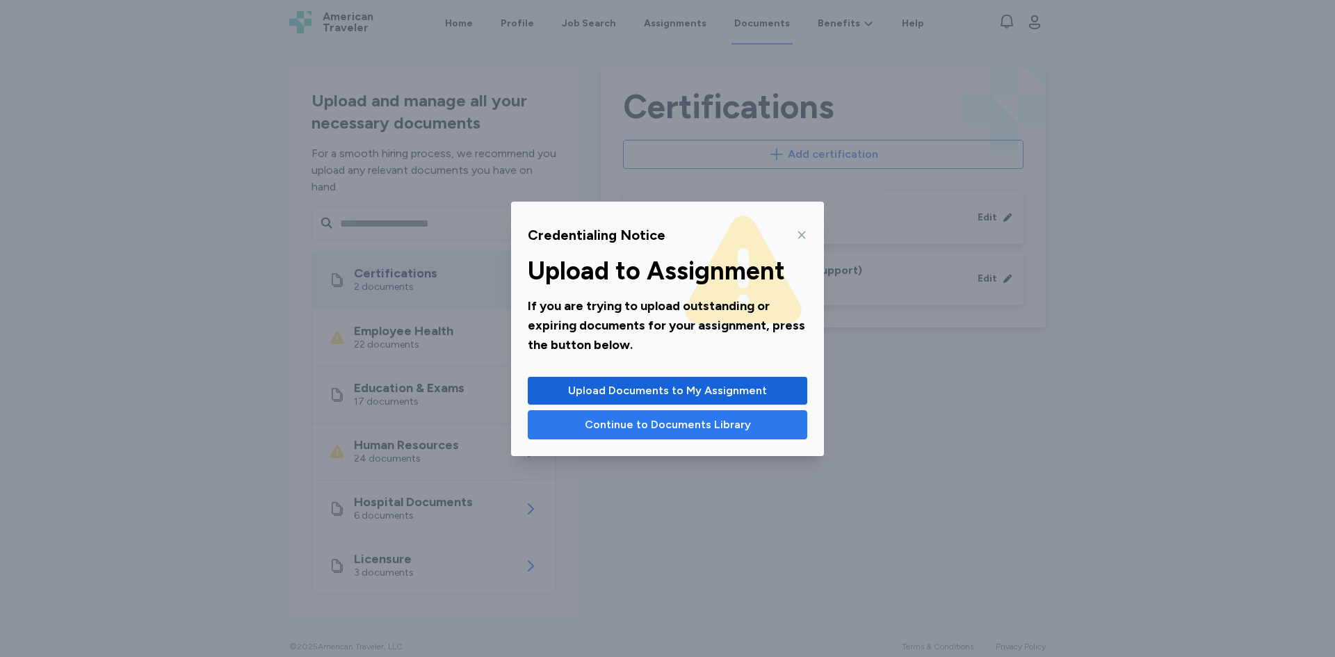
click at [722, 425] on span "Continue to Documents Library" at bounding box center [668, 425] width 166 height 17
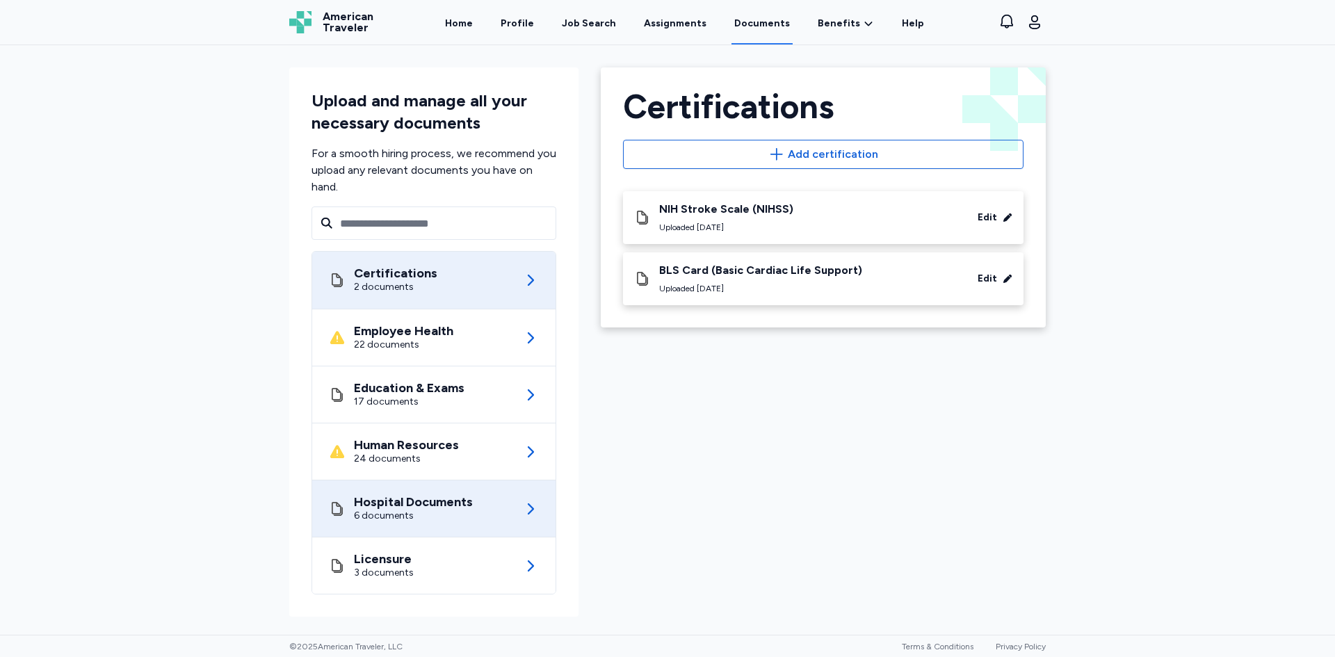
click at [506, 492] on div "Hospital Documents 6 documents" at bounding box center [434, 509] width 210 height 56
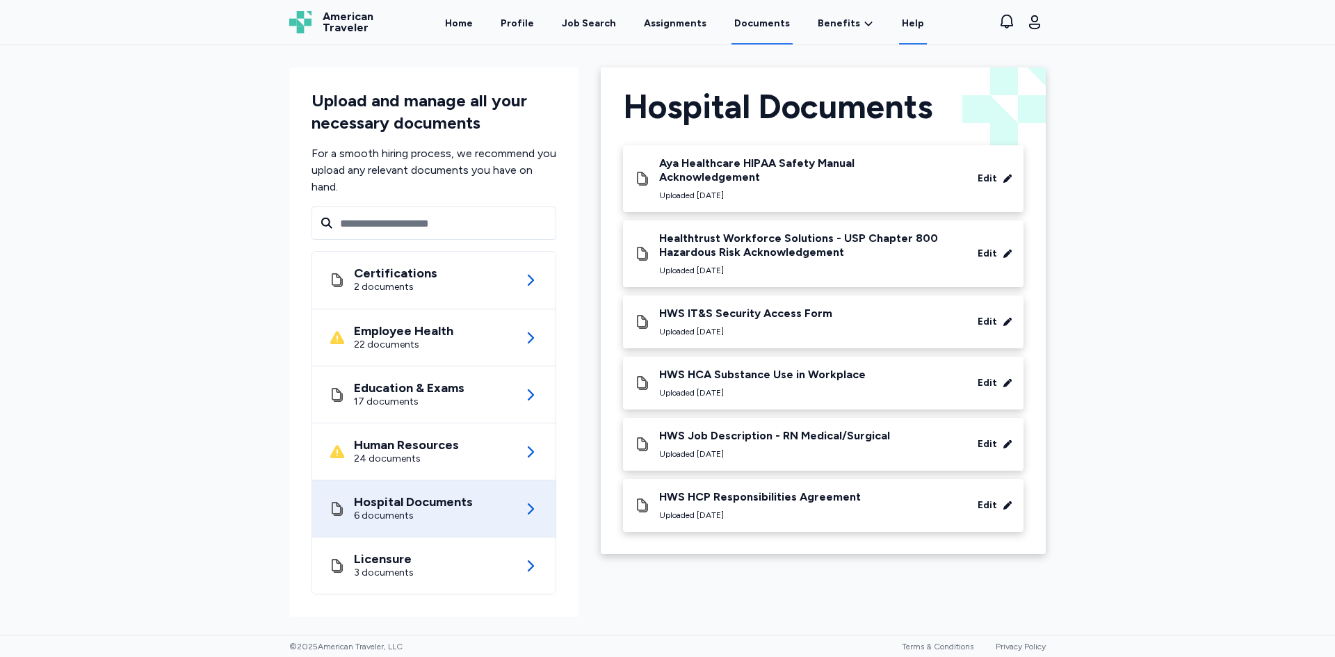
click at [904, 22] on link "Help" at bounding box center [913, 22] width 28 height 43
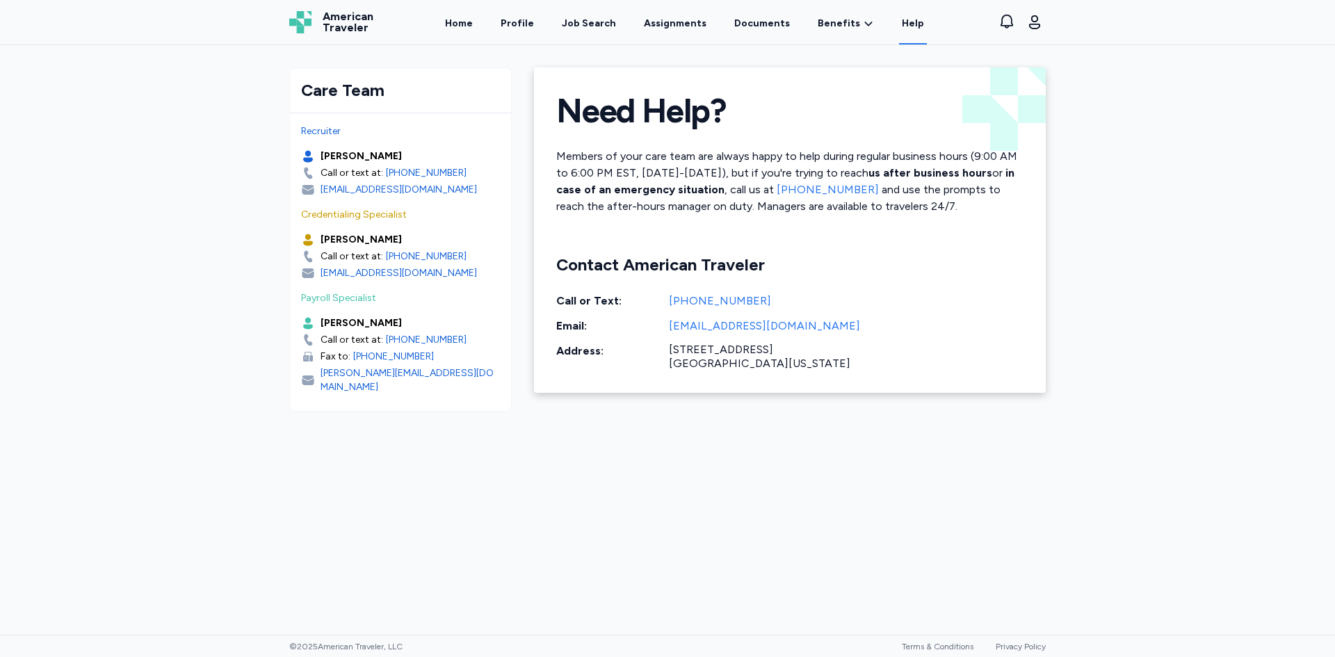
click at [331, 22] on span "American Traveler" at bounding box center [348, 22] width 51 height 22
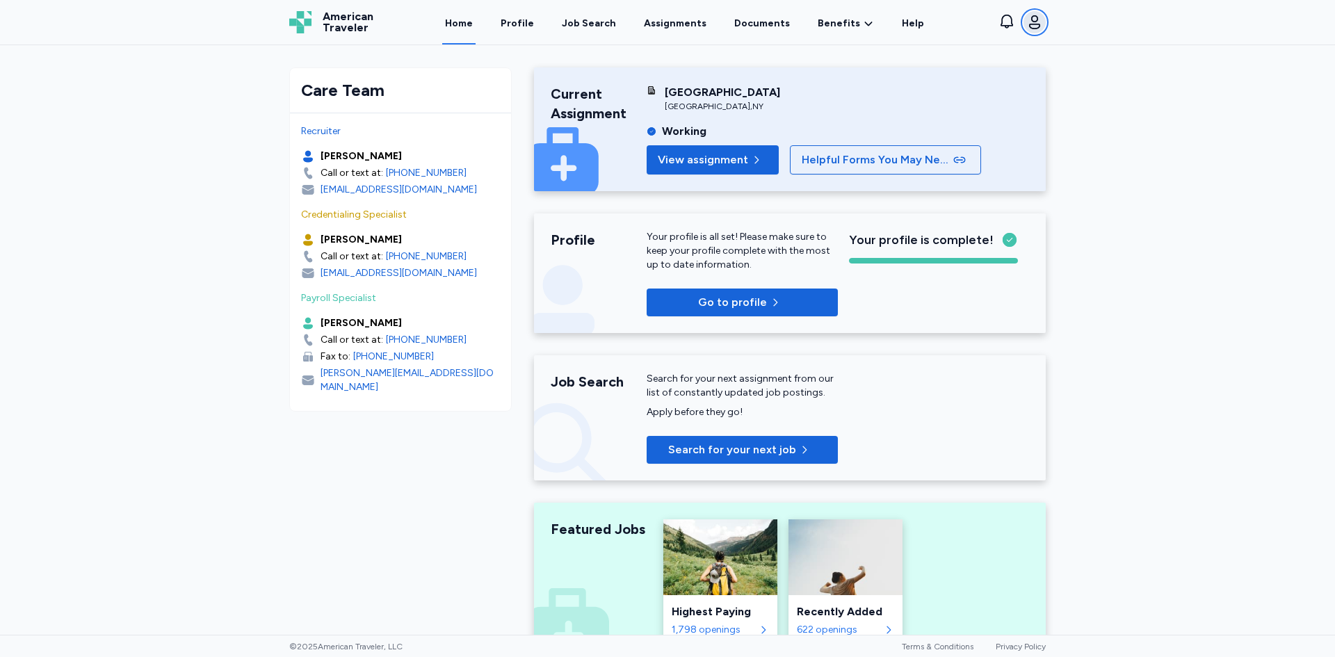
click at [1034, 24] on icon "button" at bounding box center [1034, 22] width 11 height 14
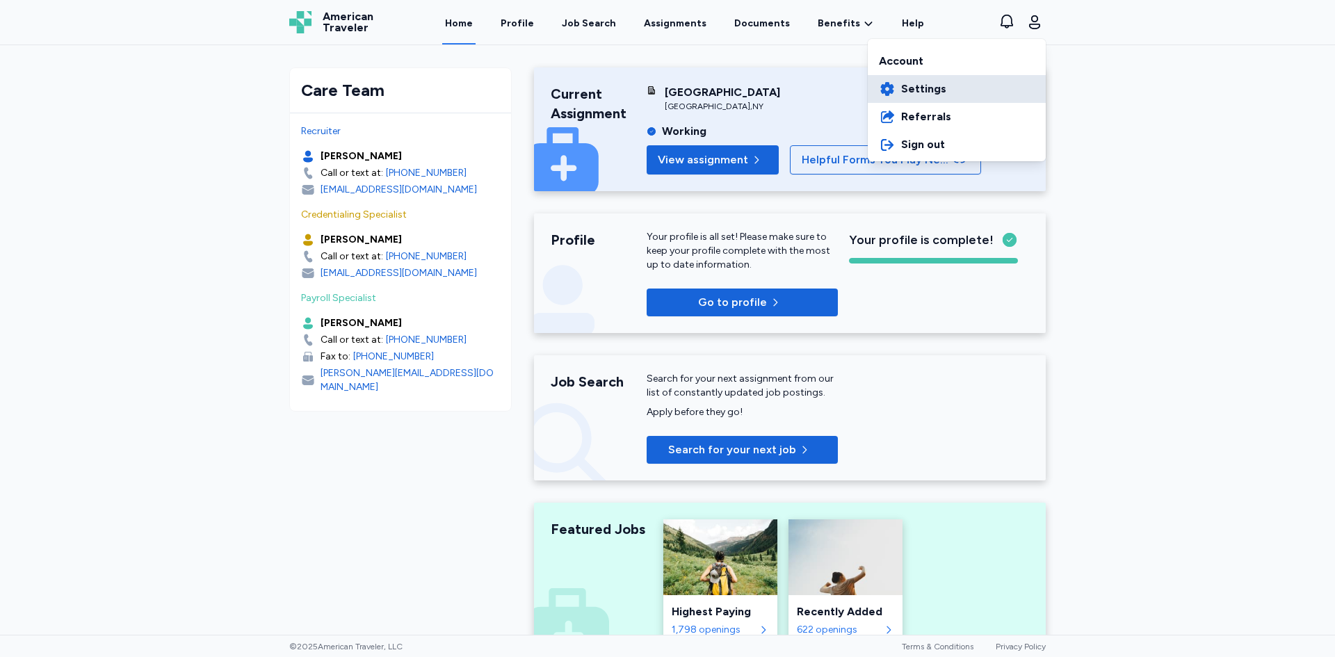
click at [918, 90] on span "Settings" at bounding box center [923, 89] width 45 height 17
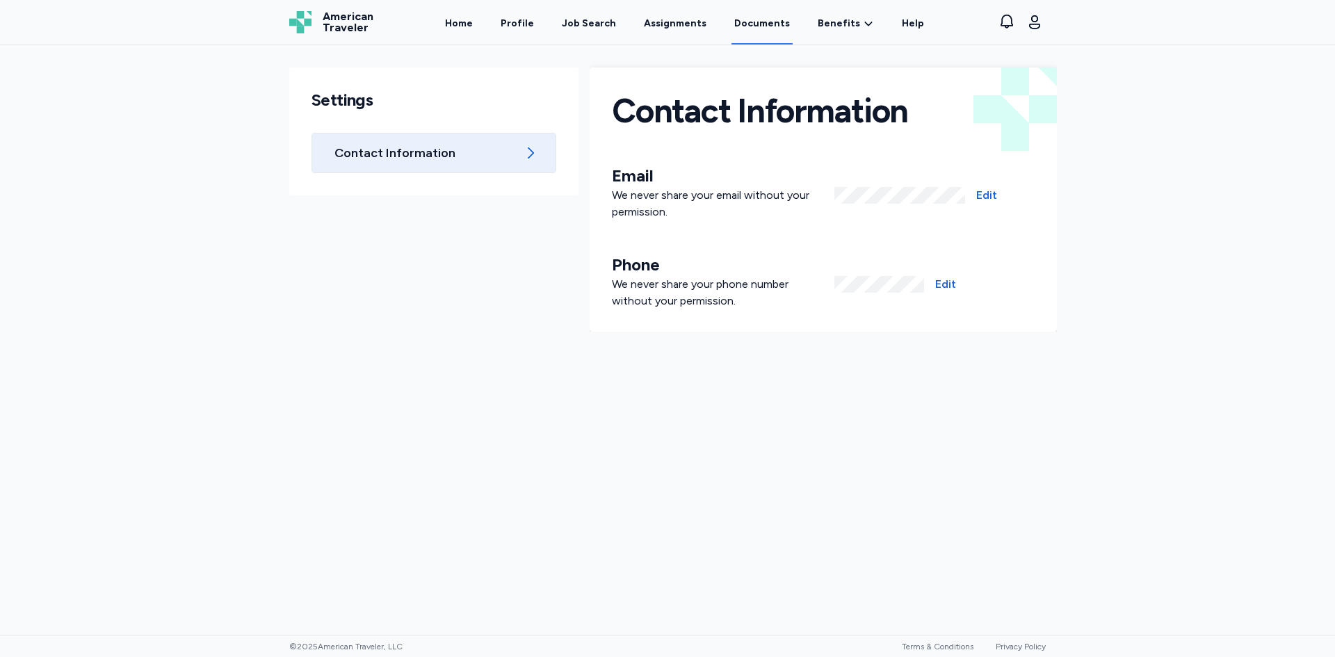
click at [767, 22] on link "Documents" at bounding box center [762, 22] width 61 height 43
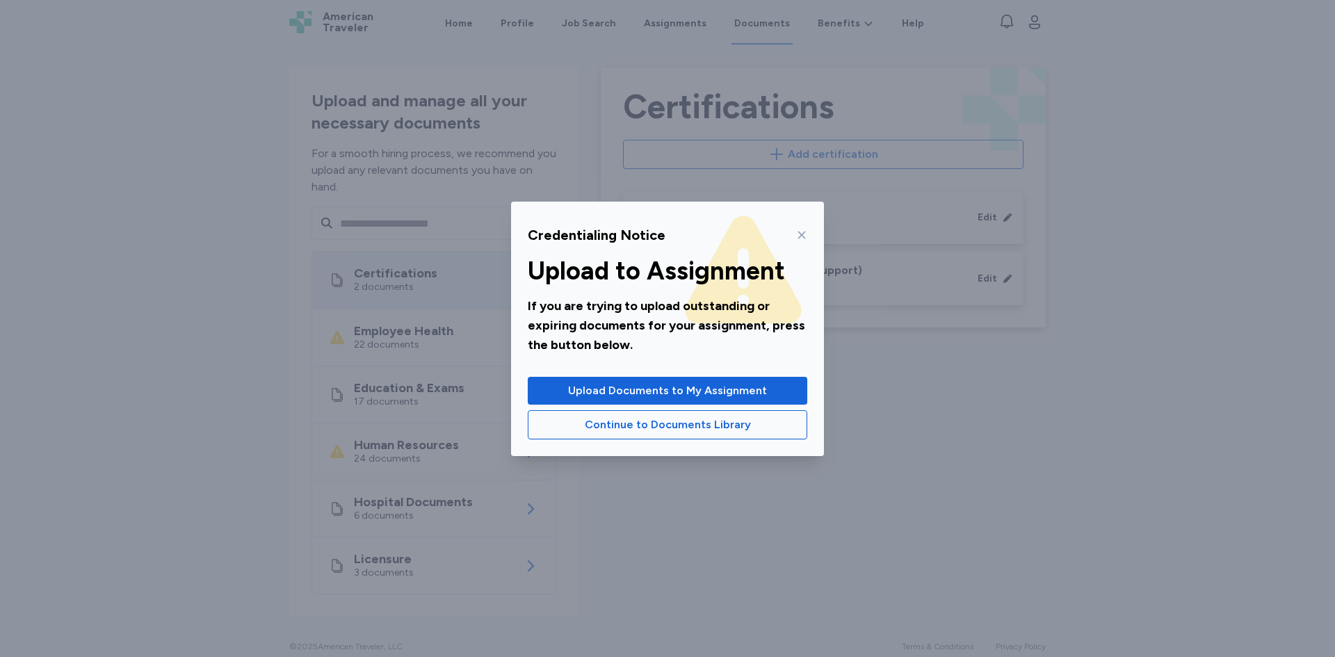
click at [799, 233] on icon at bounding box center [801, 235] width 11 height 11
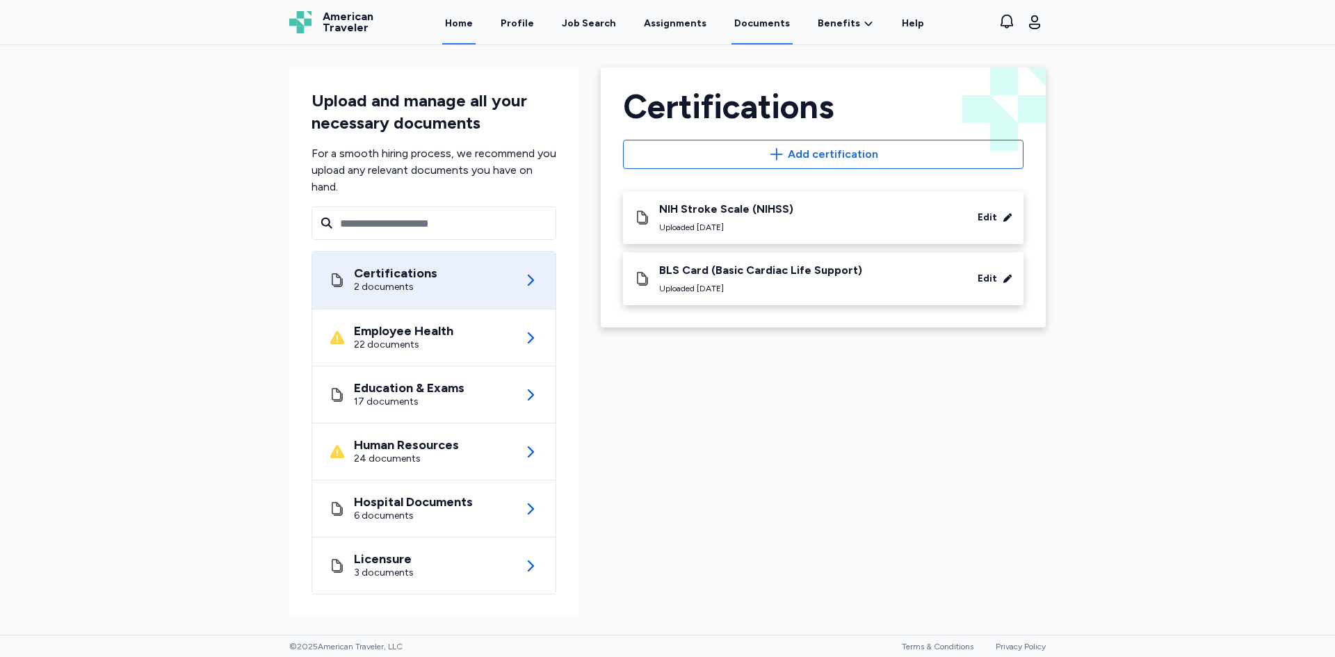
click at [457, 24] on link "Home" at bounding box center [458, 22] width 33 height 43
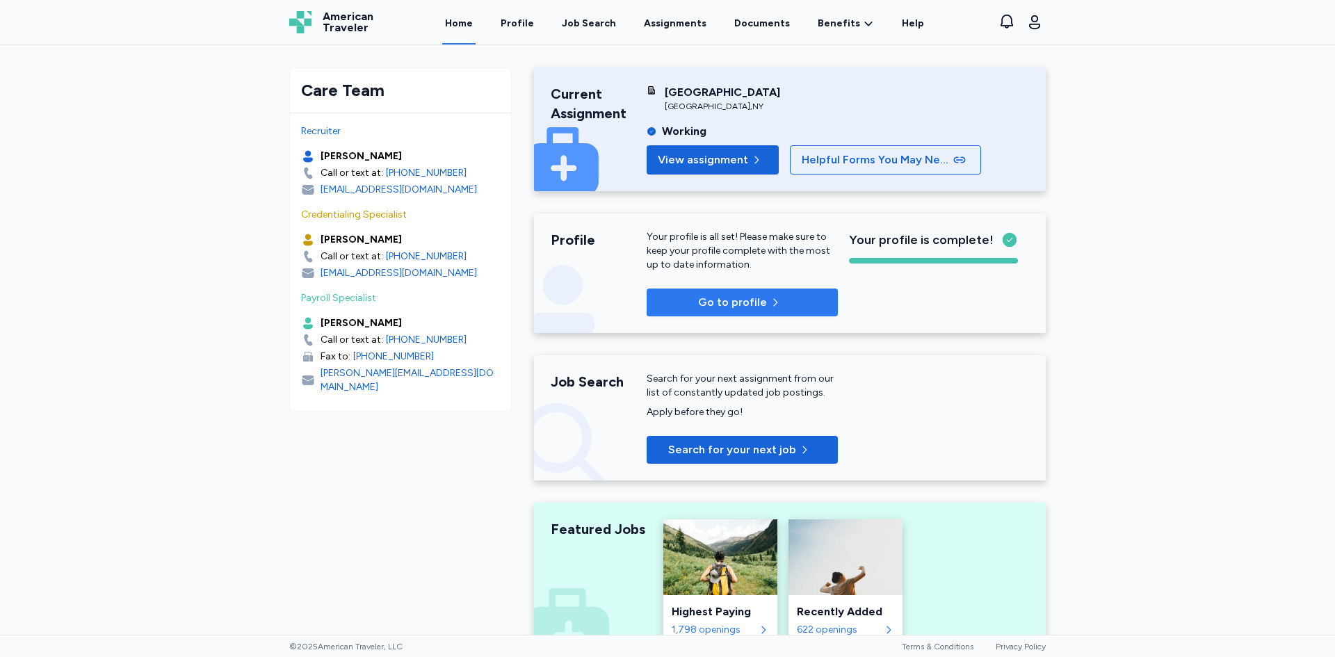
click at [709, 300] on span "Go to profile" at bounding box center [732, 302] width 69 height 17
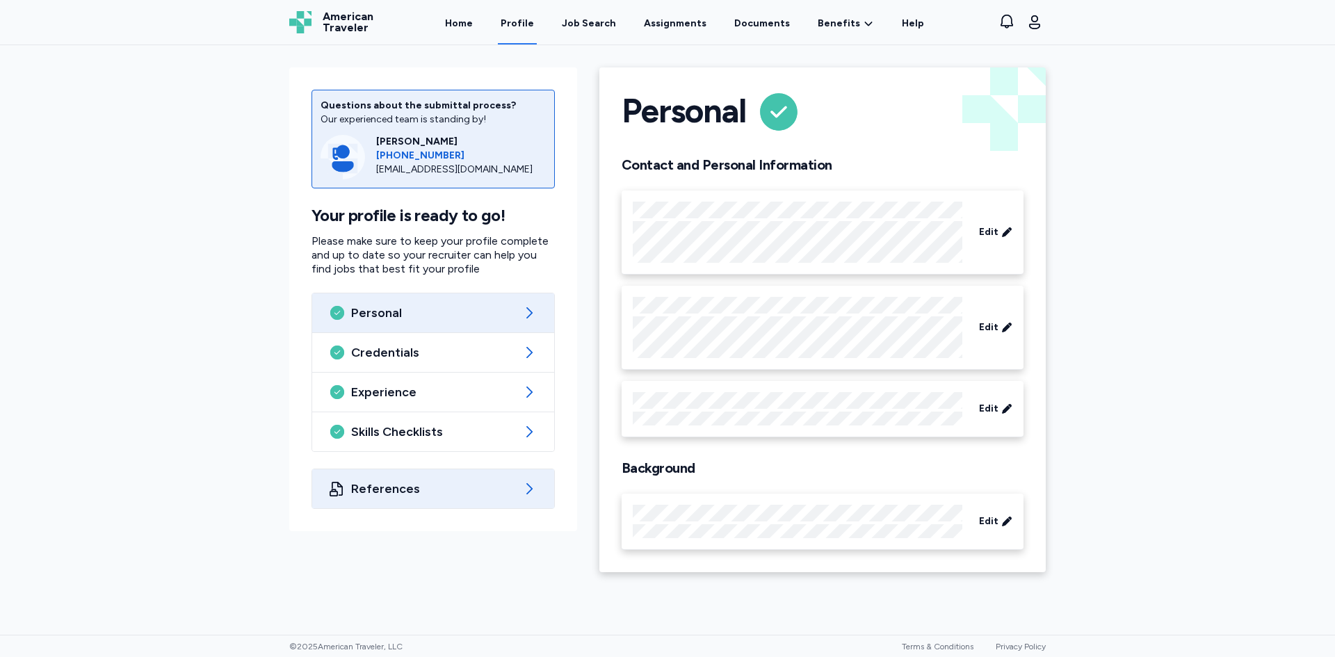
click at [517, 487] on div "References" at bounding box center [433, 488] width 242 height 39
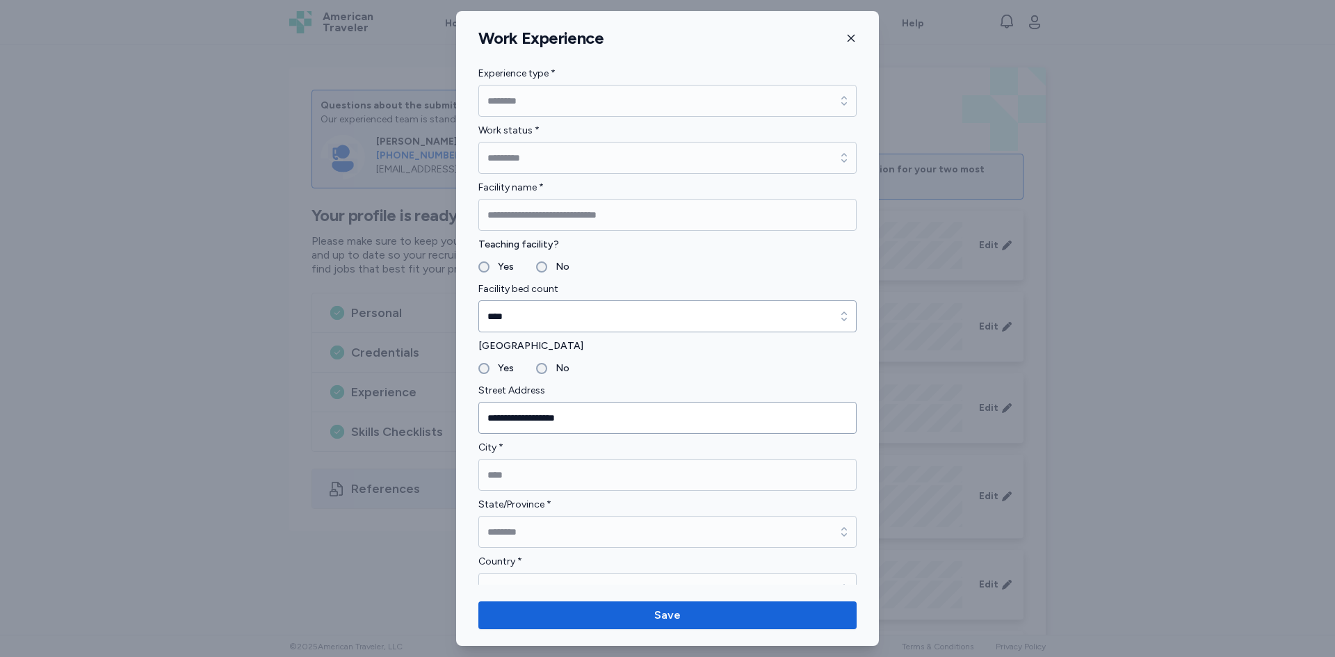
click at [853, 38] on icon "button" at bounding box center [851, 38] width 11 height 11
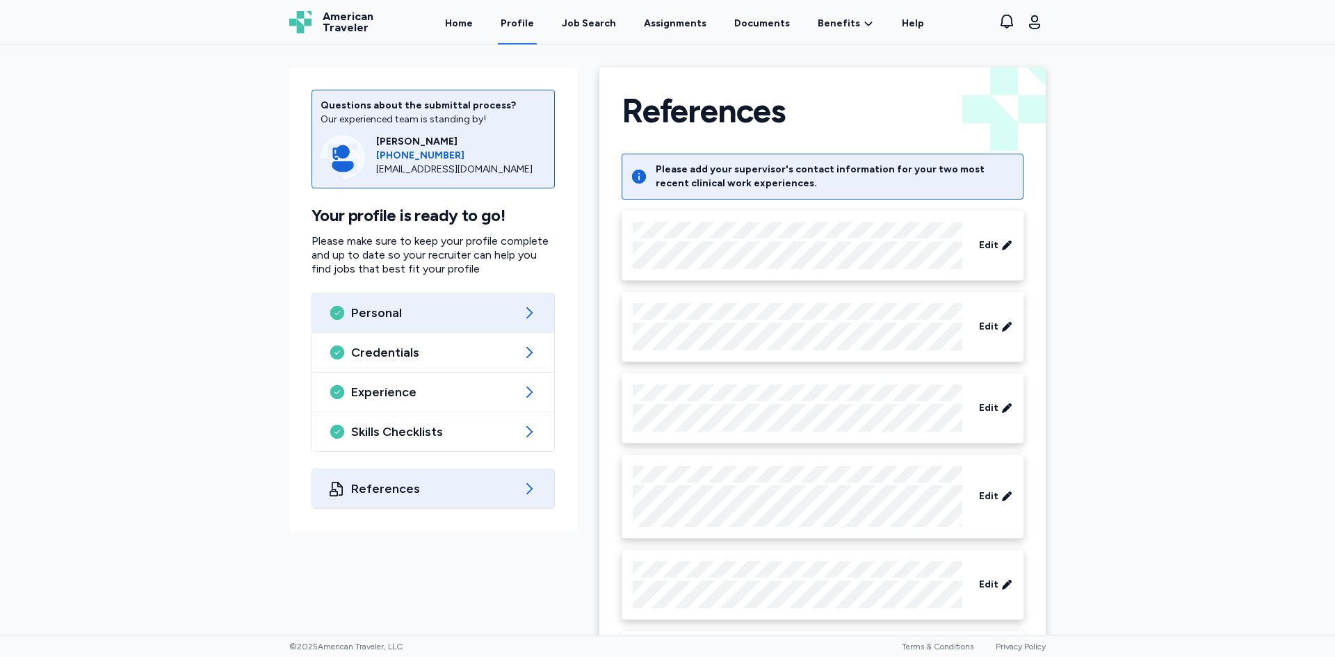
click at [493, 312] on span "Personal" at bounding box center [433, 313] width 164 height 17
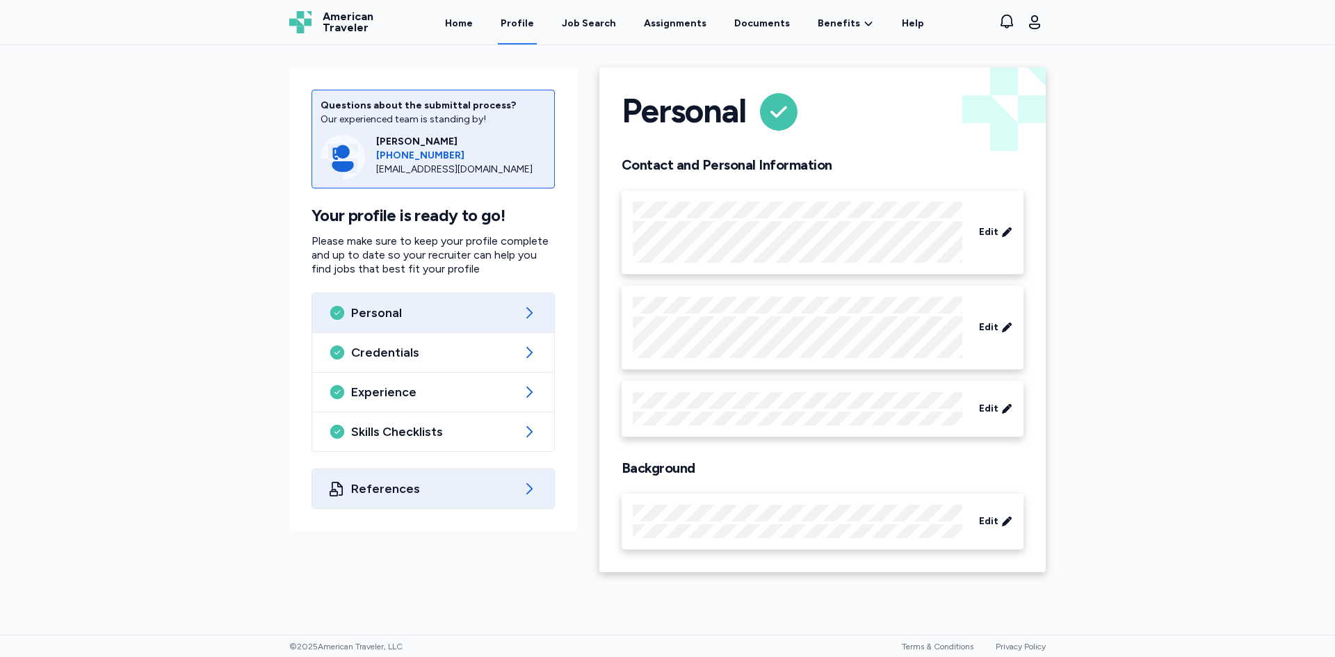
click at [517, 476] on div "References" at bounding box center [433, 488] width 242 height 39
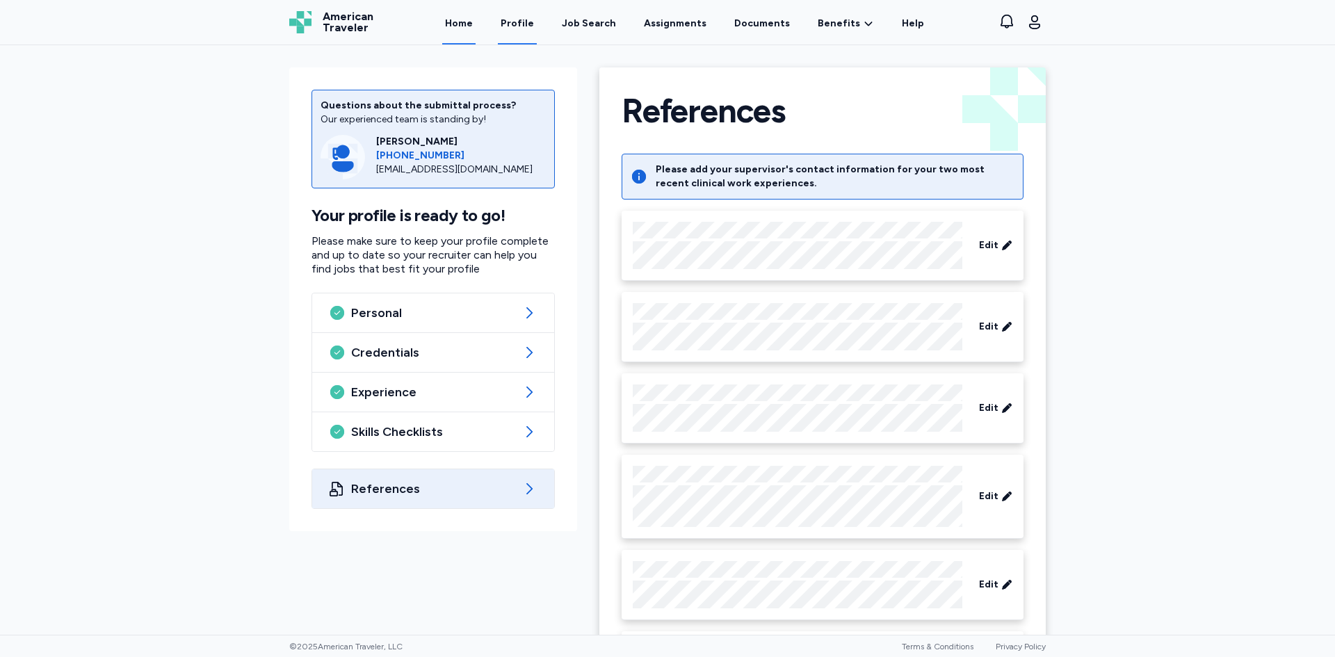
click at [459, 15] on link "Home" at bounding box center [458, 22] width 33 height 43
click at [466, 22] on link "Home" at bounding box center [458, 22] width 33 height 43
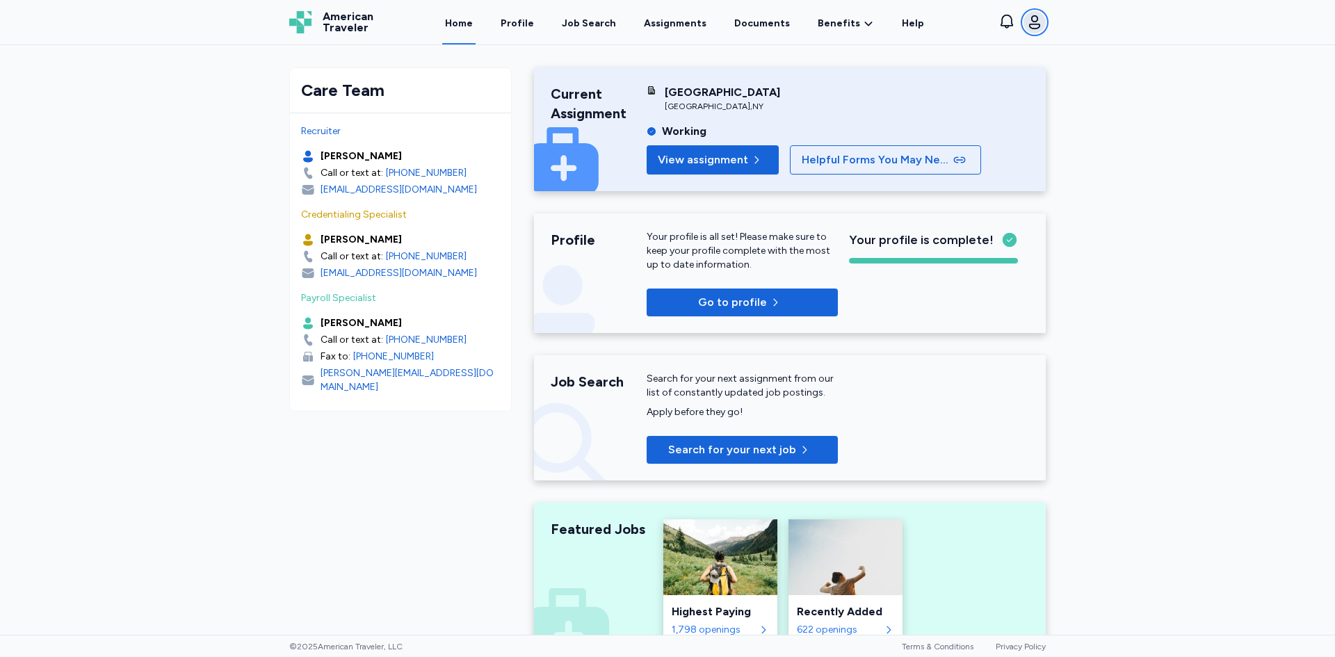
click at [1036, 26] on icon "button" at bounding box center [1035, 22] width 17 height 17
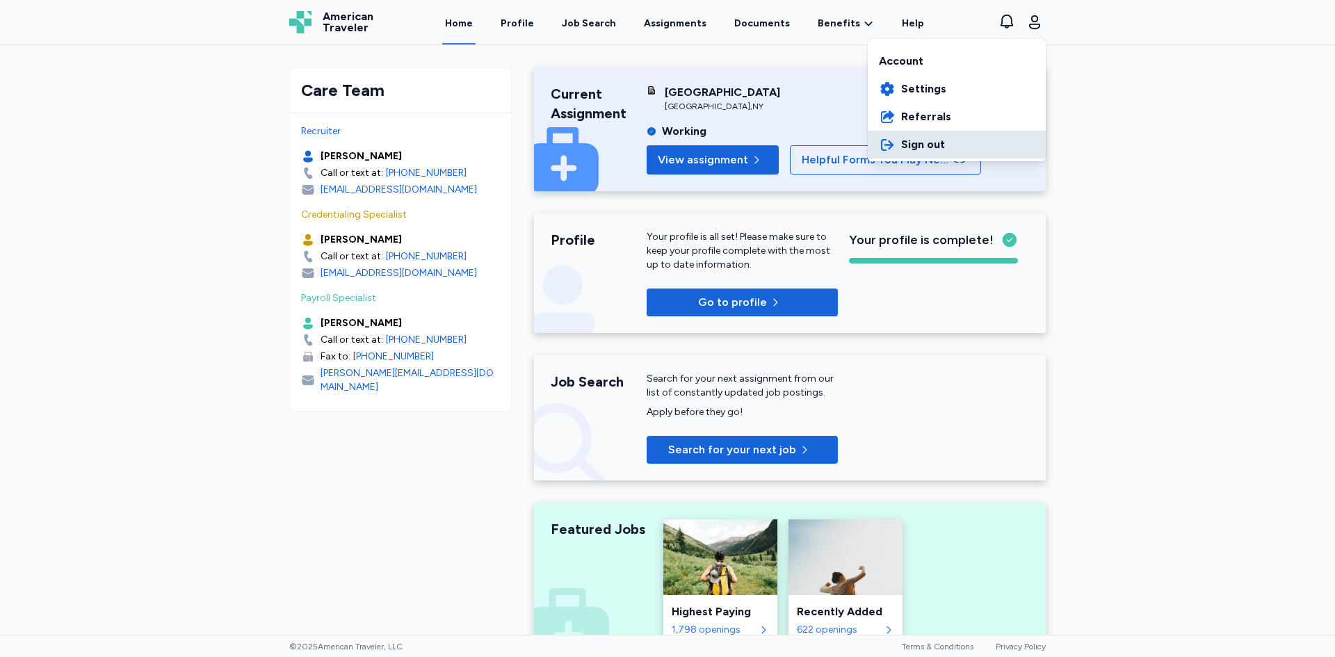
click at [973, 143] on button "Sign out" at bounding box center [957, 145] width 178 height 28
